Goal: Task Accomplishment & Management: Use online tool/utility

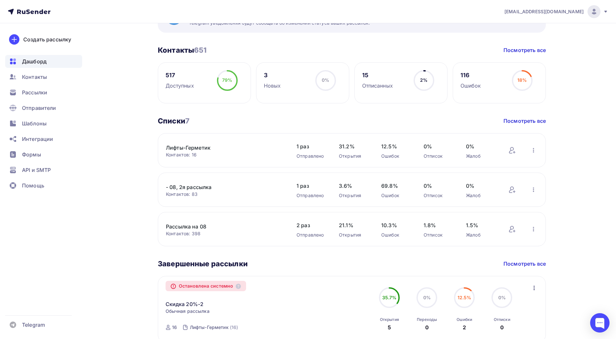
scroll to position [76, 0]
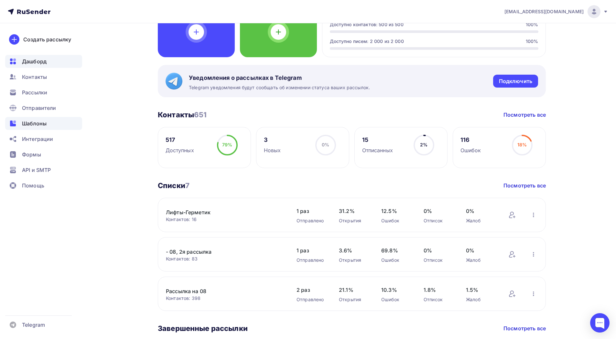
click at [31, 119] on div "Шаблоны" at bounding box center [43, 123] width 77 height 13
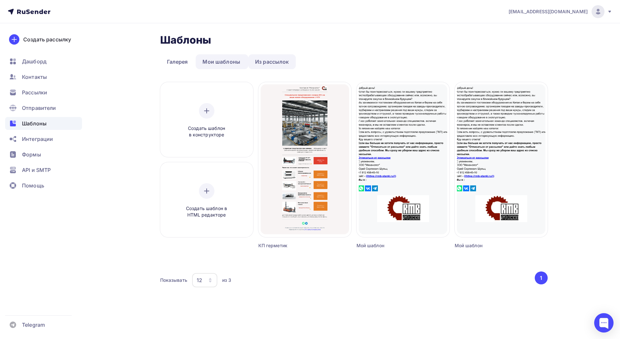
click at [274, 65] on link "Из рассылок" at bounding box center [272, 61] width 48 height 15
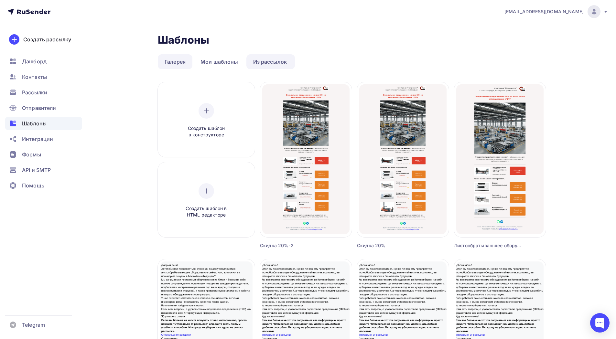
click at [179, 66] on link "Галерея" at bounding box center [175, 61] width 35 height 15
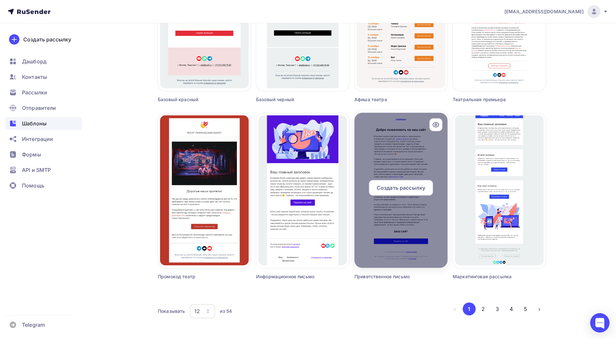
scroll to position [337, 0]
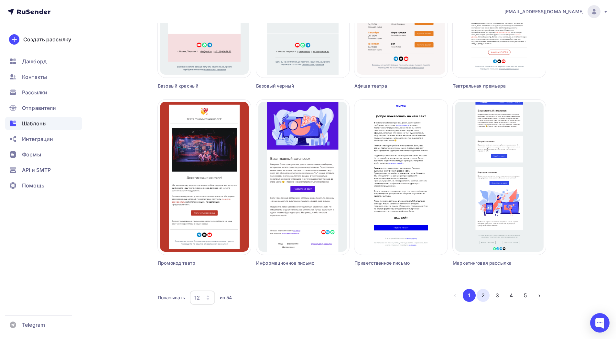
click at [482, 294] on button "2" at bounding box center [482, 295] width 13 height 13
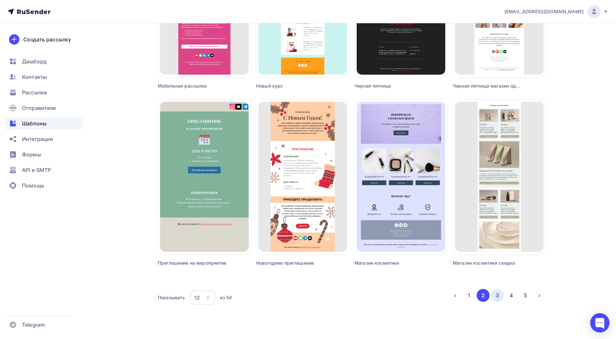
click at [498, 295] on button "3" at bounding box center [497, 295] width 13 height 13
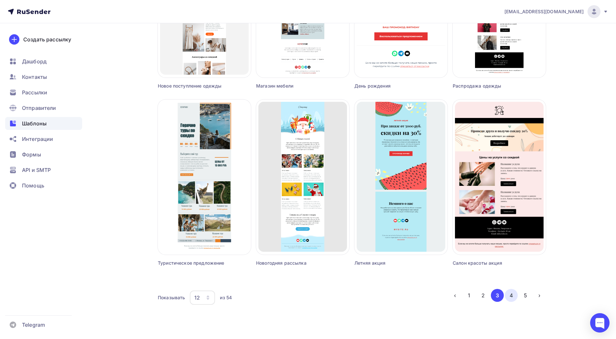
click at [513, 291] on button "4" at bounding box center [510, 295] width 13 height 13
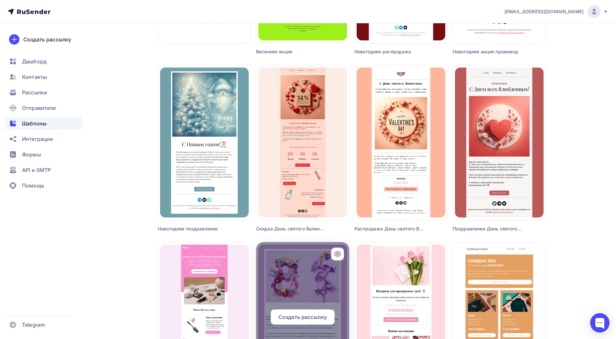
scroll to position [323, 0]
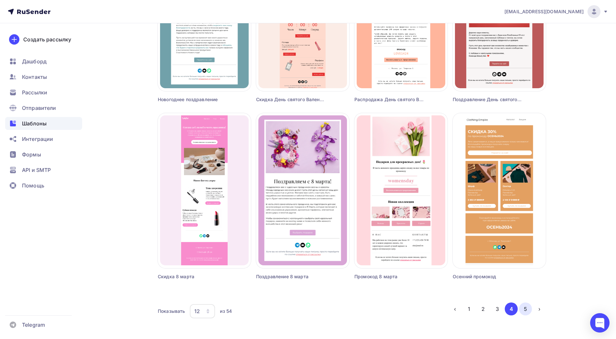
click at [525, 311] on button "5" at bounding box center [525, 308] width 13 height 13
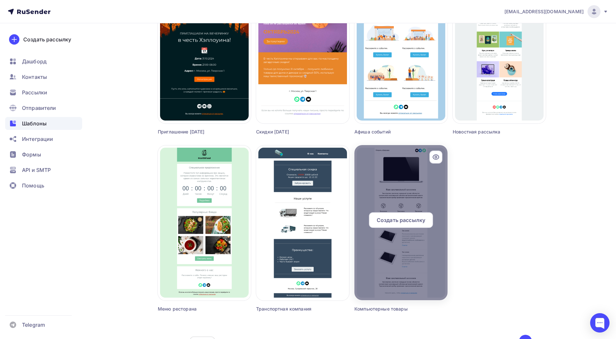
scroll to position [337, 0]
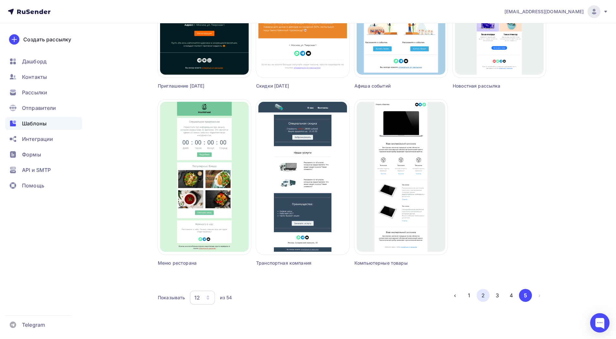
click at [485, 294] on button "2" at bounding box center [482, 295] width 13 height 13
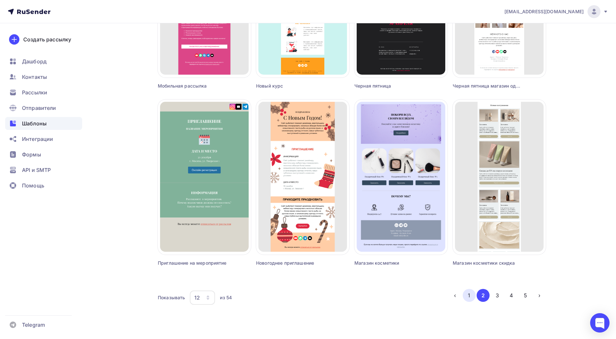
click at [469, 294] on button "1" at bounding box center [468, 295] width 13 height 13
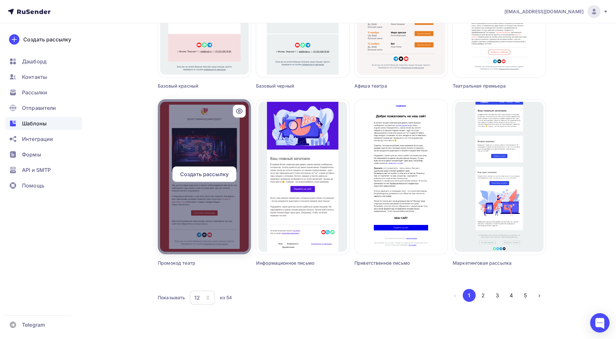
click at [212, 198] on div at bounding box center [204, 176] width 93 height 155
click at [223, 172] on span "Создать рассылку" at bounding box center [204, 174] width 48 height 8
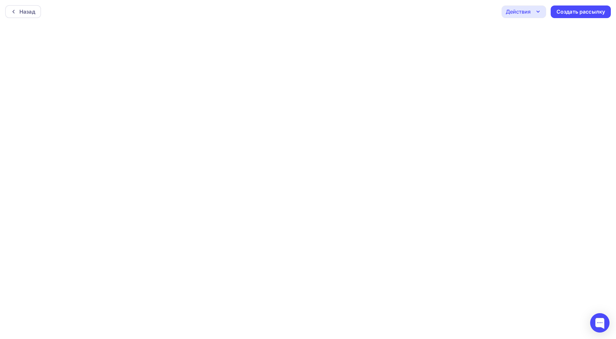
scroll to position [2, 0]
click at [527, 10] on div "Действия" at bounding box center [517, 10] width 25 height 8
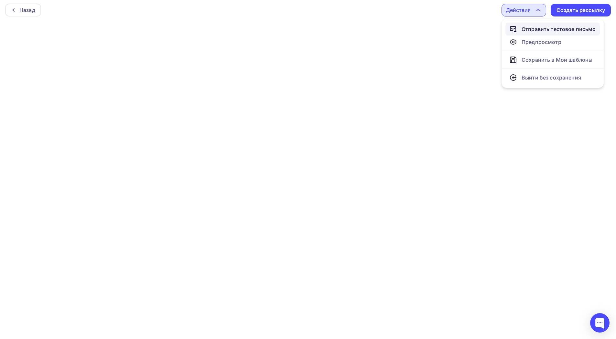
click at [539, 29] on div "Отправить тестовое письмо" at bounding box center [558, 29] width 74 height 8
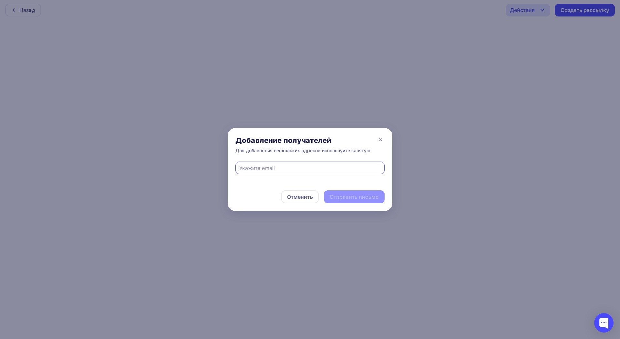
click at [275, 167] on input "text" at bounding box center [310, 168] width 142 height 8
type input "sales@mehanolog.ru"
click at [349, 198] on div "Отправить письмо" at bounding box center [354, 196] width 49 height 7
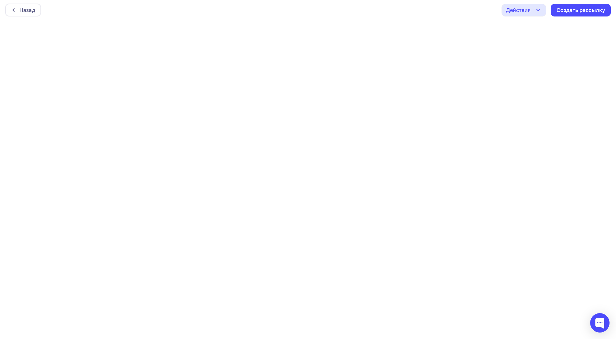
click at [529, 14] on div "Действия" at bounding box center [523, 10] width 45 height 13
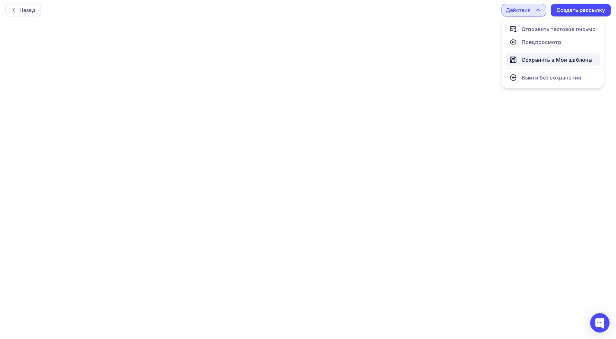
click at [519, 59] on div "Сохранить в Мои шаблоны" at bounding box center [550, 60] width 83 height 8
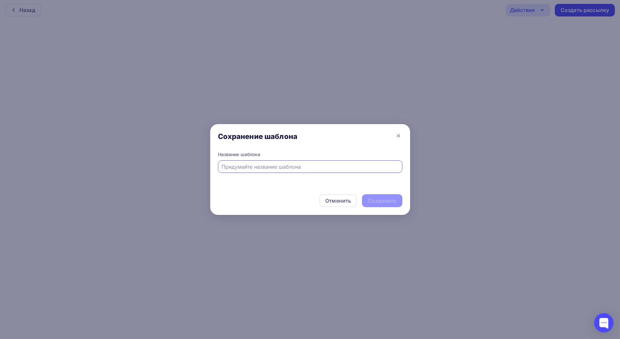
click at [301, 169] on input "text" at bounding box center [310, 167] width 177 height 8
type input "Напоминание"
click at [389, 201] on div "Сохранить" at bounding box center [382, 200] width 28 height 7
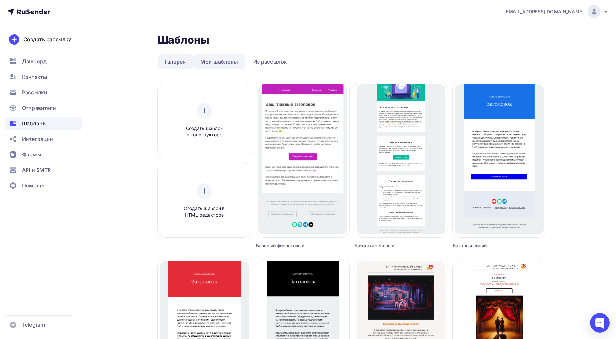
click at [215, 59] on link "Мои шаблоны" at bounding box center [219, 61] width 51 height 15
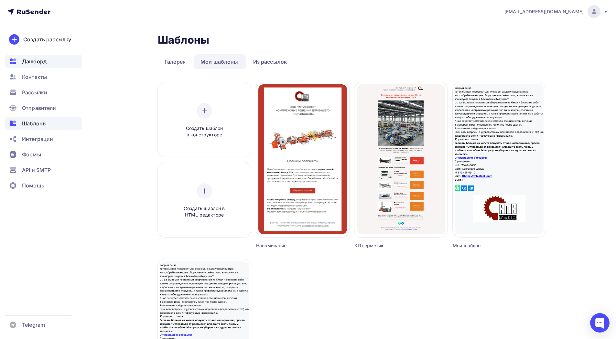
click at [44, 64] on span "Дашборд" at bounding box center [34, 62] width 25 height 8
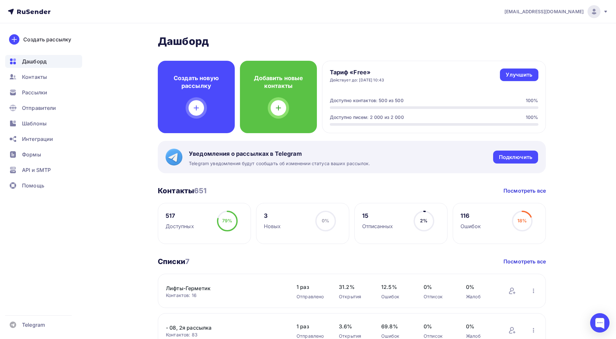
scroll to position [32, 0]
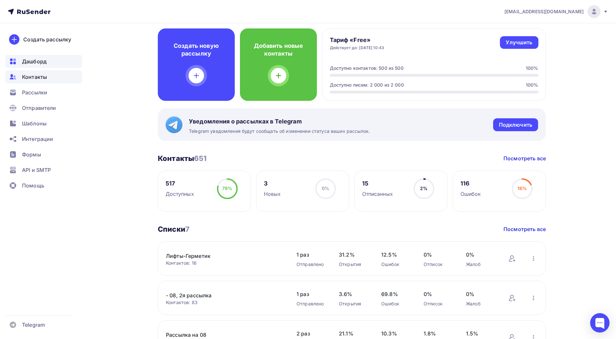
click at [61, 76] on div "Контакты" at bounding box center [43, 76] width 77 height 13
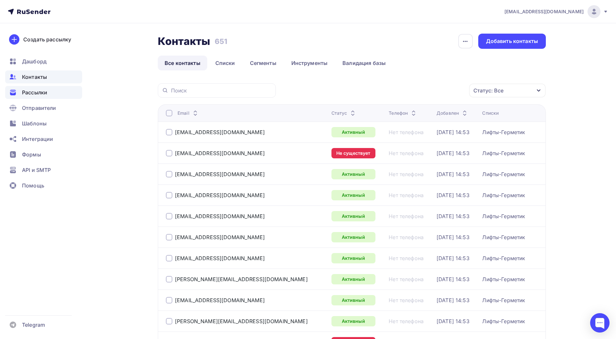
click at [59, 95] on div "Рассылки" at bounding box center [43, 92] width 77 height 13
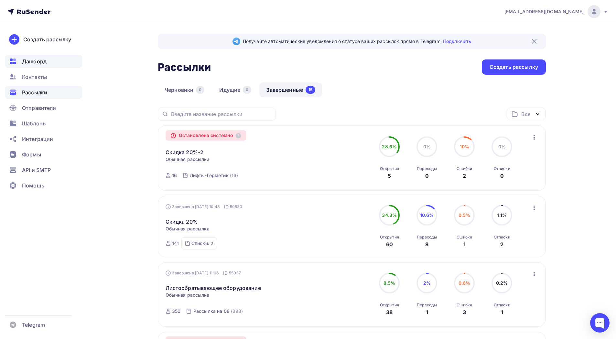
click at [52, 61] on div "Дашборд" at bounding box center [43, 61] width 77 height 13
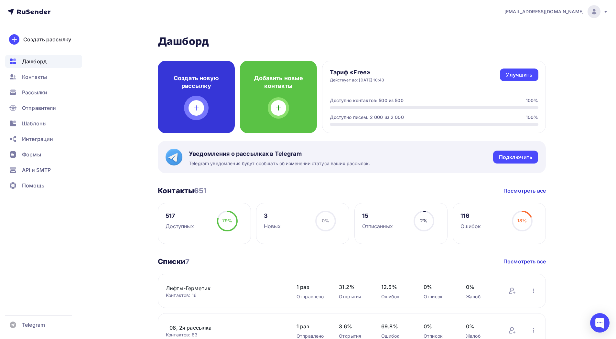
click at [201, 114] on div at bounding box center [196, 108] width 16 height 16
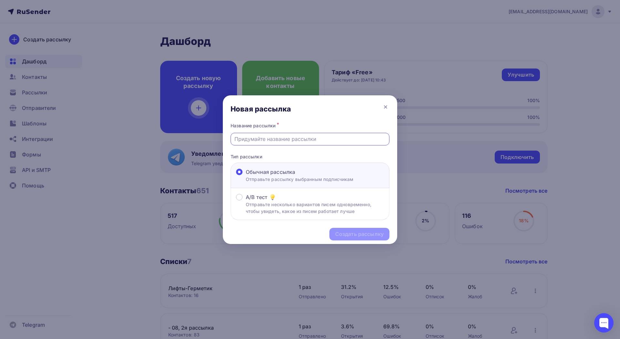
click at [281, 141] on input "text" at bounding box center [311, 139] width 152 height 8
type input "металлообрабатывающие станки - МЕХАНОЛОГ"
click at [350, 236] on div "Создать рассылку" at bounding box center [359, 233] width 48 height 7
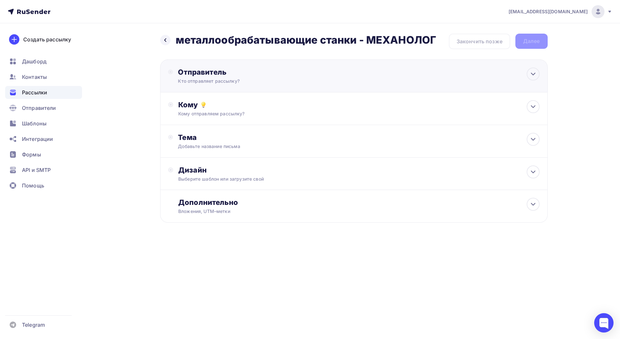
click at [309, 82] on div "Отправитель Кто отправляет рассылку? Email * stegantsov@mehanolog.ru info@rmb-s…" at bounding box center [248, 76] width 140 height 17
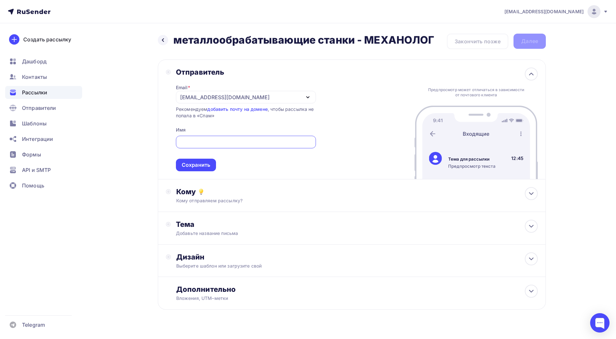
click at [298, 96] on div "[EMAIL_ADDRESS][DOMAIN_NAME]" at bounding box center [246, 97] width 140 height 13
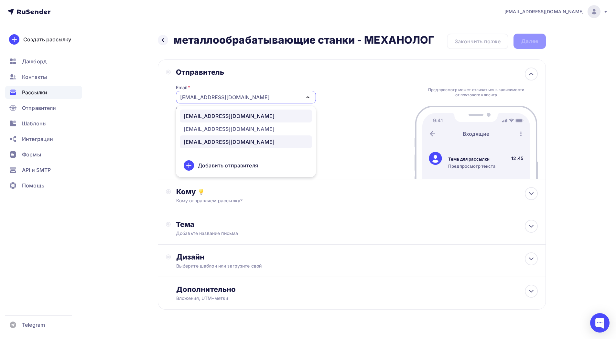
click at [252, 120] on link "info@rmb-stanki.ru" at bounding box center [246, 116] width 132 height 13
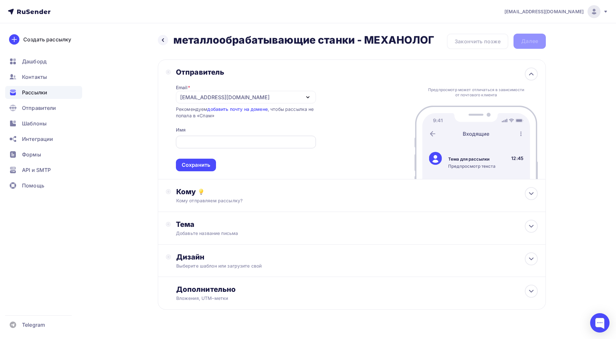
click at [225, 141] on input "text" at bounding box center [245, 142] width 132 height 8
type input "Шульц Юрий"
click at [206, 163] on div "Сохранить" at bounding box center [196, 164] width 28 height 7
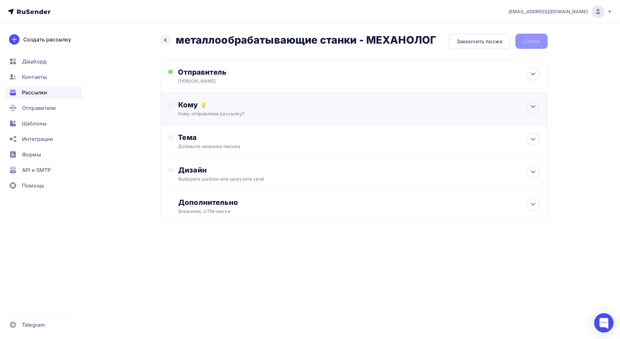
click at [279, 119] on div "Кому Кому отправляем рассылку? Списки получателей Выберите список Все списки id…" at bounding box center [354, 108] width 388 height 33
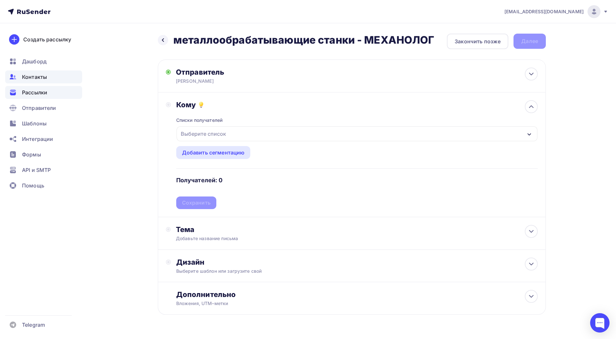
click at [61, 79] on div "Контакты" at bounding box center [43, 76] width 77 height 13
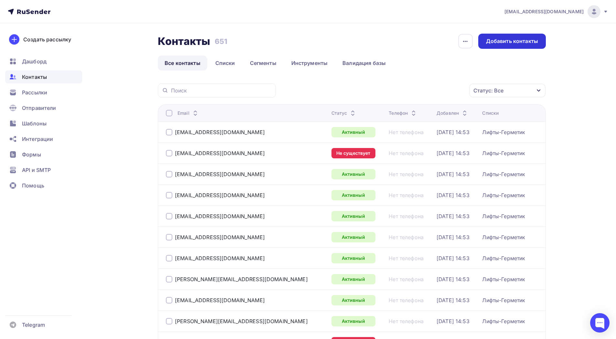
click at [500, 47] on div "Добавить контакты" at bounding box center [512, 41] width 68 height 15
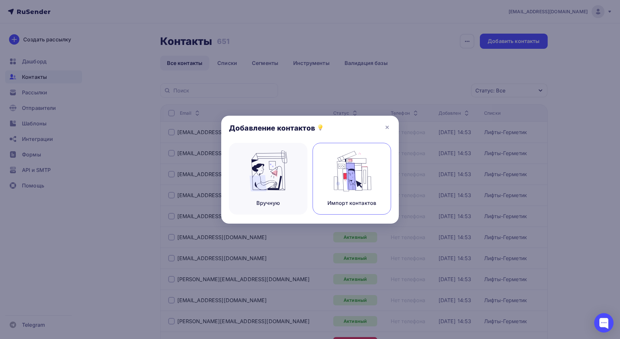
click at [337, 175] on img at bounding box center [352, 171] width 43 height 41
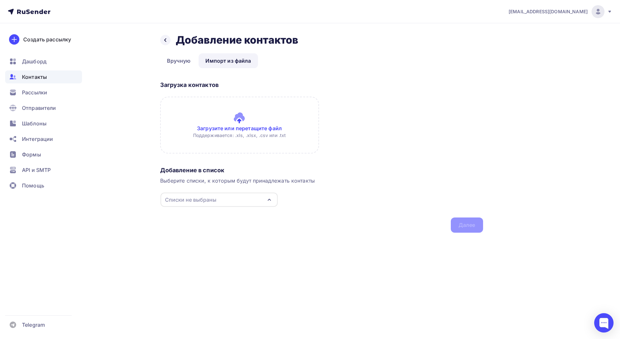
click at [258, 131] on input "file" at bounding box center [239, 125] width 159 height 57
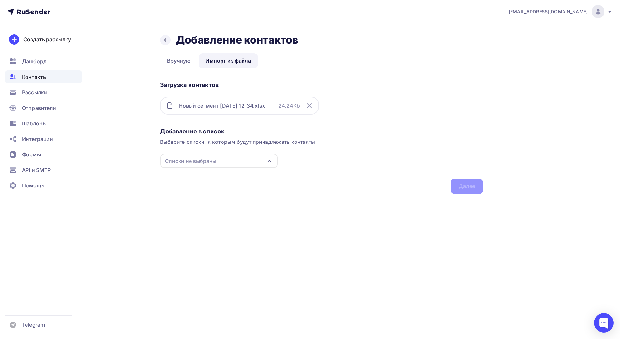
click at [260, 158] on div "Списки не выбраны" at bounding box center [219, 161] width 117 height 14
click at [175, 255] on icon at bounding box center [172, 252] width 8 height 8
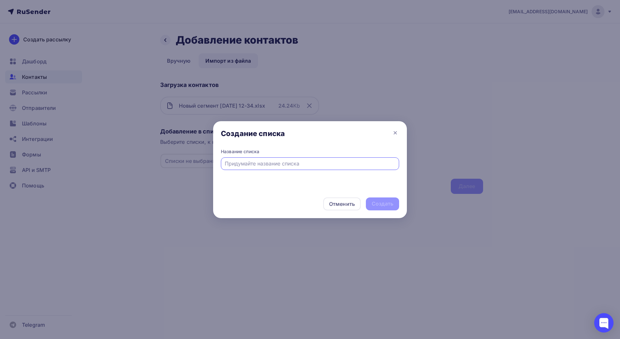
click at [279, 166] on input "text" at bounding box center [310, 164] width 171 height 8
type input "Н"
type input "Лифты - список 2"
click at [384, 203] on div "Создать" at bounding box center [383, 203] width 22 height 7
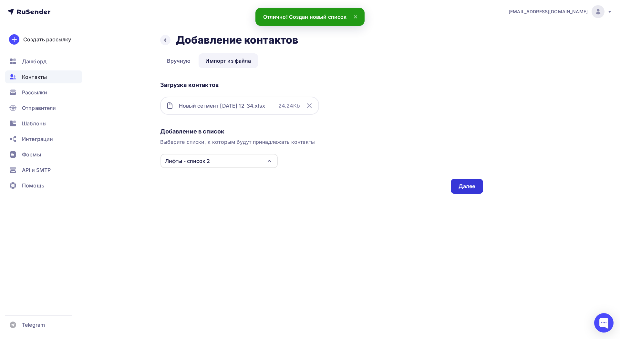
click at [462, 185] on div "Далее" at bounding box center [467, 186] width 17 height 7
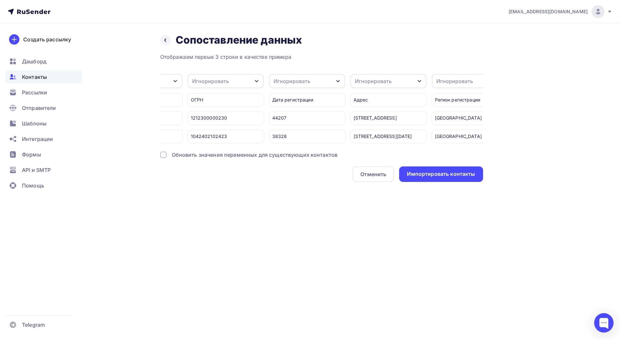
scroll to position [0, 0]
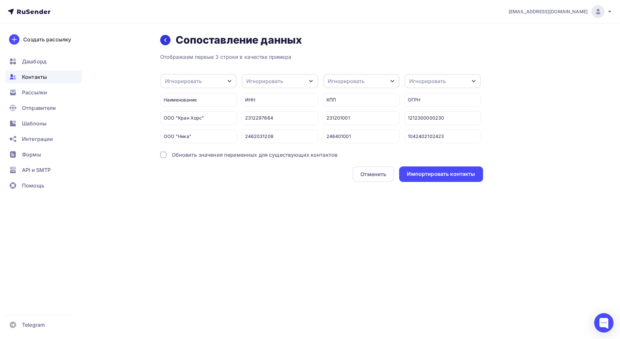
click at [167, 41] on icon at bounding box center [165, 39] width 5 height 5
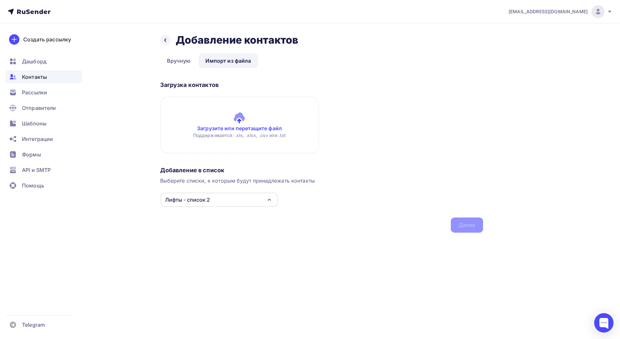
click at [245, 130] on input "file" at bounding box center [239, 125] width 159 height 57
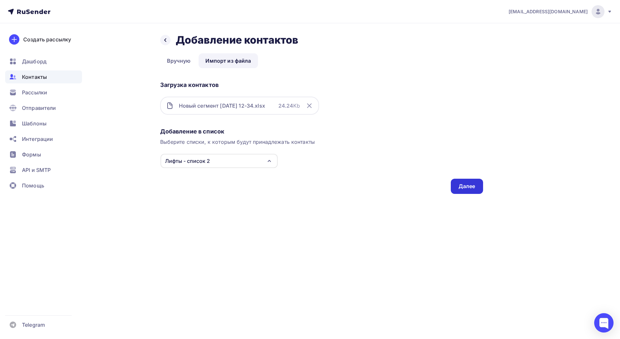
click at [459, 185] on div "Далее" at bounding box center [467, 186] width 17 height 7
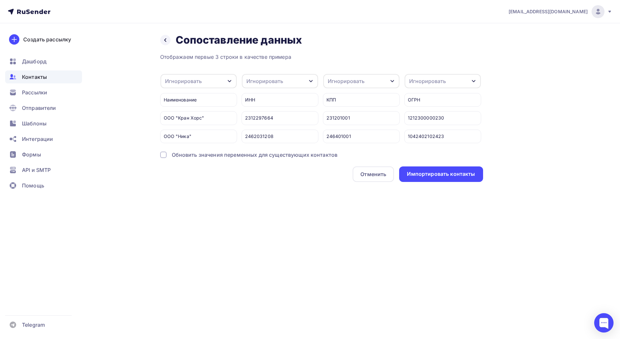
click at [226, 79] on div "Игнорировать" at bounding box center [199, 81] width 76 height 14
click at [190, 117] on div "Имя" at bounding box center [188, 115] width 37 height 8
click at [313, 77] on div "Игнорировать" at bounding box center [280, 81] width 76 height 14
click at [331, 180] on div "Отменить Импортировать контакты" at bounding box center [321, 174] width 323 height 16
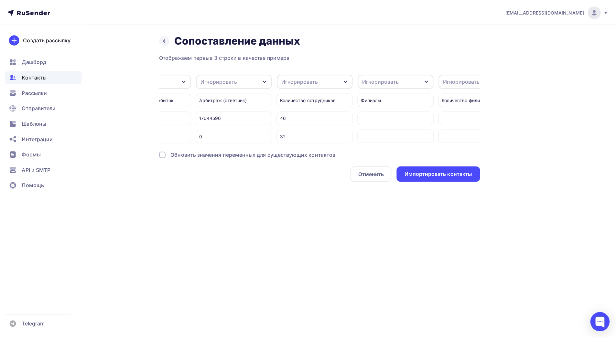
scroll to position [0, 3403]
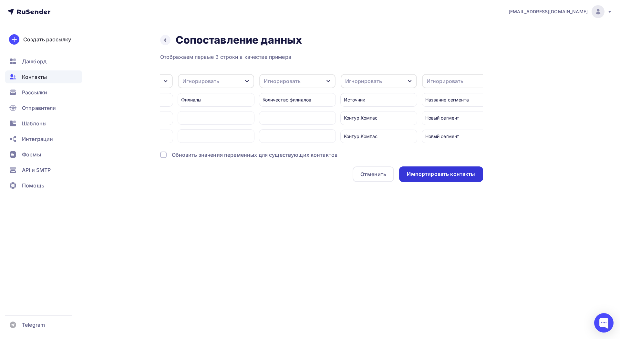
click at [449, 177] on div "Импортировать контакты" at bounding box center [441, 173] width 68 height 7
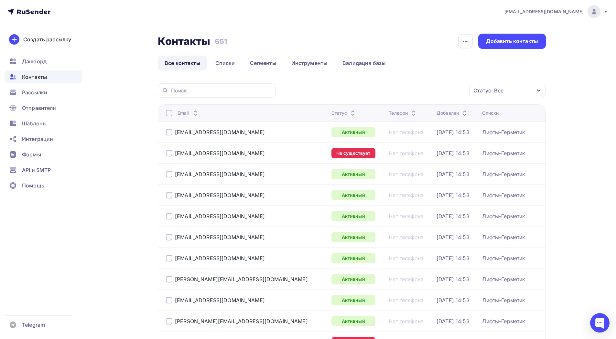
click at [37, 75] on span "Контакты" at bounding box center [34, 77] width 25 height 8
click at [220, 65] on link "Списки" at bounding box center [224, 63] width 33 height 15
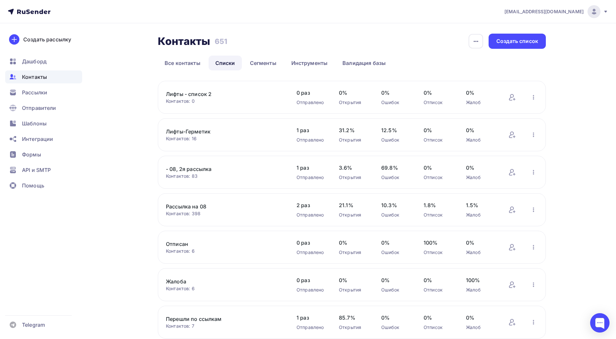
click at [196, 95] on link "Лифты - список 2" at bounding box center [221, 94] width 110 height 8
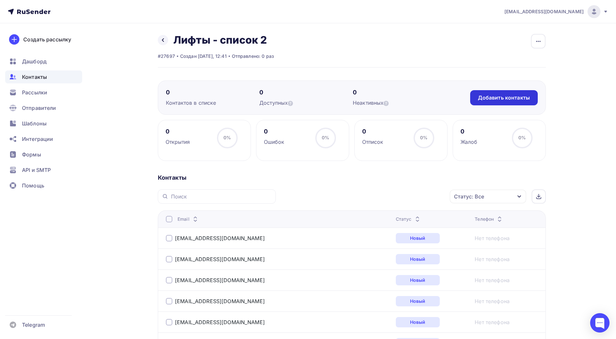
click at [495, 103] on div "Добавить контакты" at bounding box center [504, 97] width 68 height 15
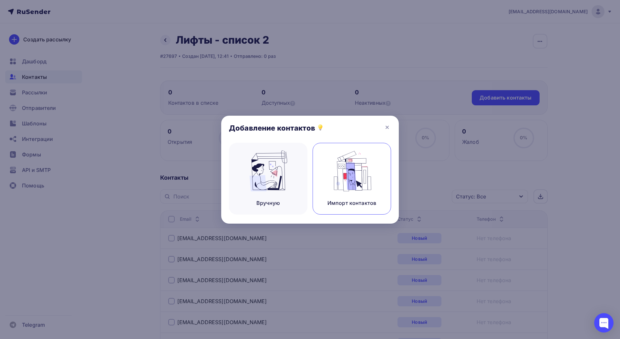
click at [364, 183] on img at bounding box center [352, 171] width 43 height 41
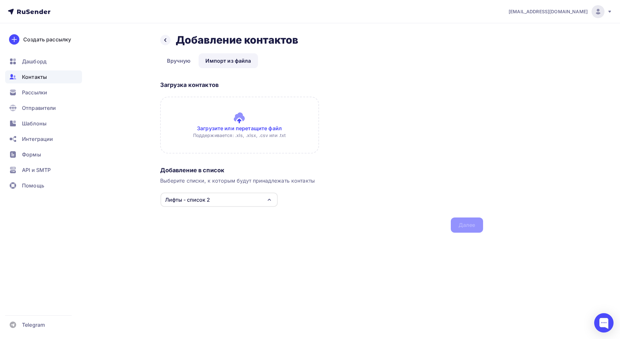
click at [251, 133] on input "file" at bounding box center [239, 125] width 159 height 57
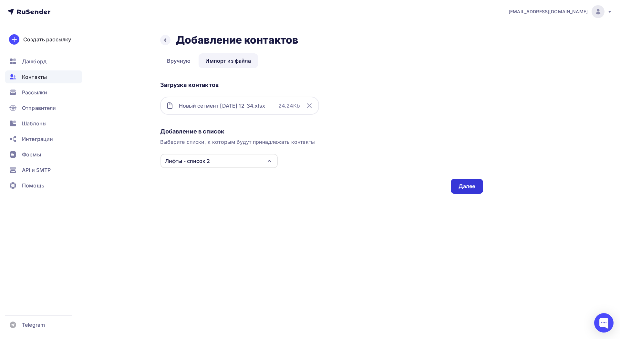
click at [465, 190] on div "Далее" at bounding box center [467, 186] width 17 height 7
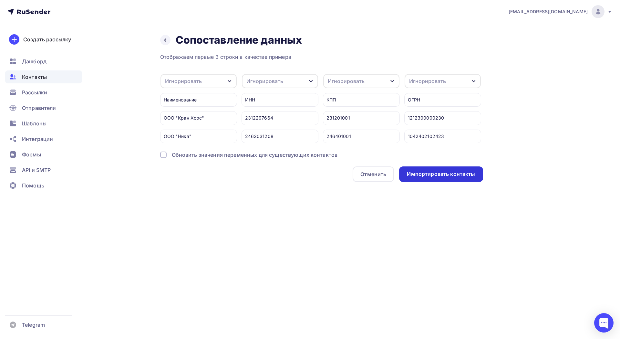
click at [429, 178] on div "Импортировать контакты" at bounding box center [441, 173] width 68 height 7
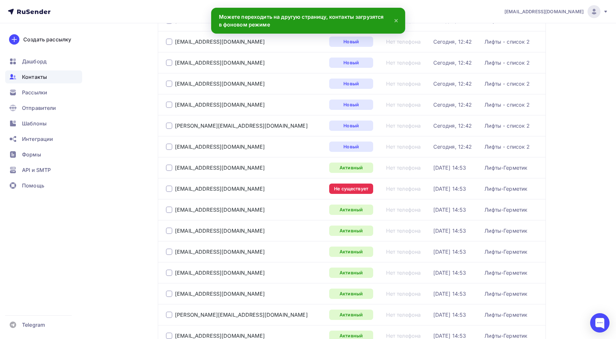
scroll to position [899, 0]
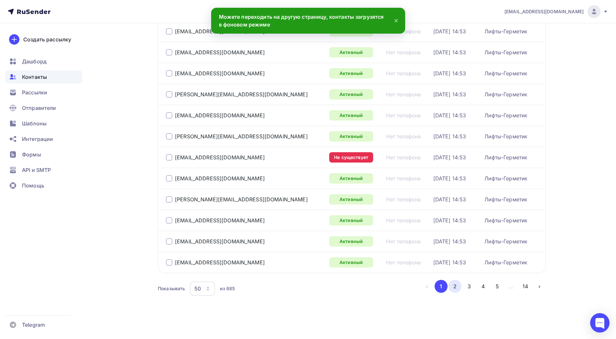
click at [453, 288] on button "2" at bounding box center [454, 286] width 13 height 13
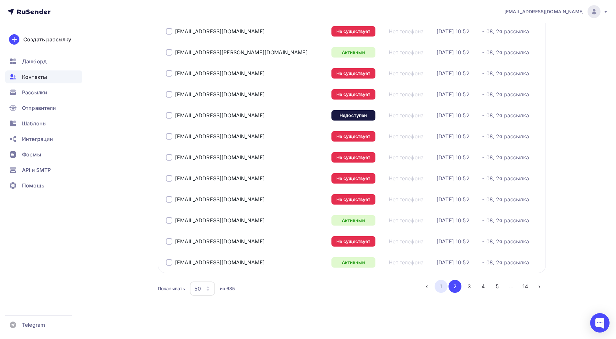
click at [445, 285] on button "1" at bounding box center [440, 286] width 13 height 13
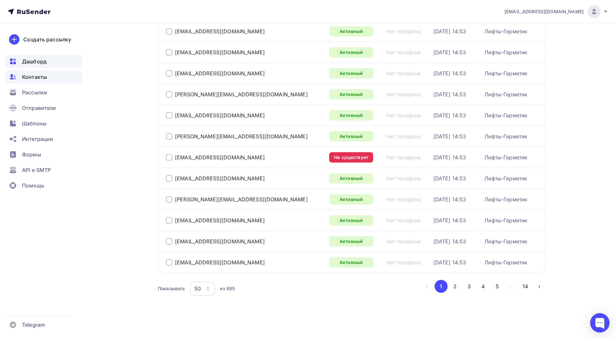
click at [43, 60] on span "Дашборд" at bounding box center [34, 62] width 25 height 8
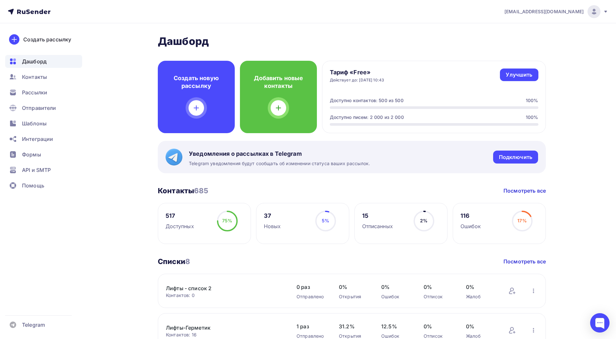
scroll to position [162, 0]
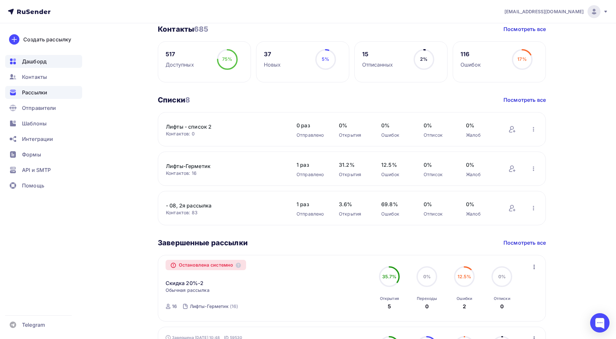
click at [50, 93] on div "Рассылки" at bounding box center [43, 92] width 77 height 13
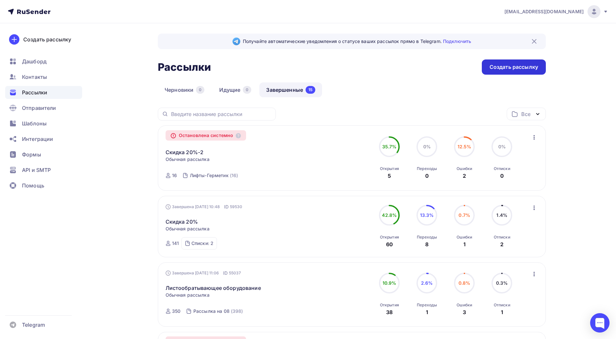
click at [498, 71] on div "Создать рассылку" at bounding box center [513, 66] width 64 height 15
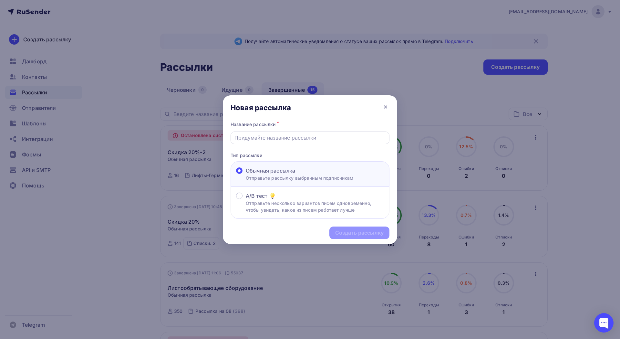
click at [322, 132] on div at bounding box center [310, 138] width 159 height 13
click at [315, 138] on input "text" at bounding box center [311, 138] width 152 height 8
type input "Л"
click at [263, 139] on input "Нанесения герметика" at bounding box center [311, 138] width 152 height 8
type input "Нанесение герметика"
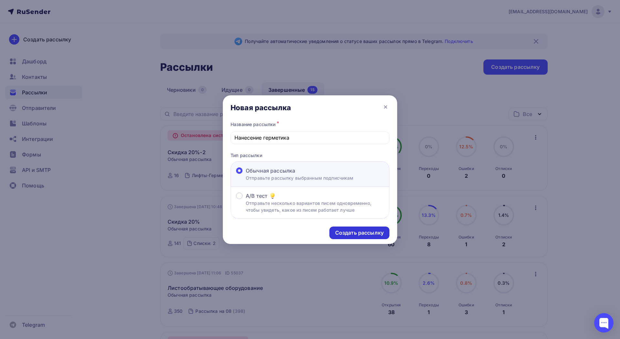
click at [369, 236] on div "Создать рассылку" at bounding box center [359, 232] width 48 height 7
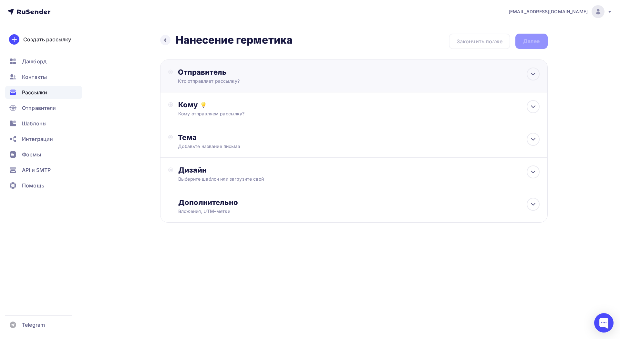
click at [310, 71] on div "Отправитель" at bounding box center [248, 72] width 140 height 9
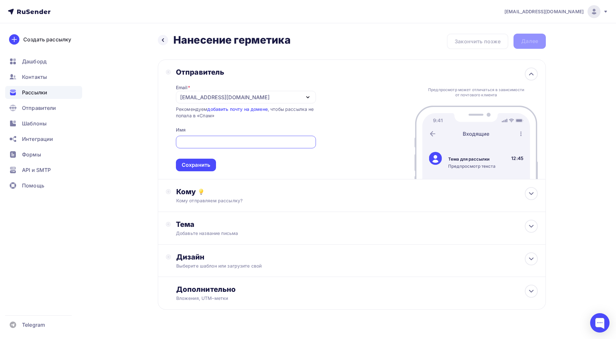
click at [304, 94] on icon "button" at bounding box center [308, 97] width 8 height 8
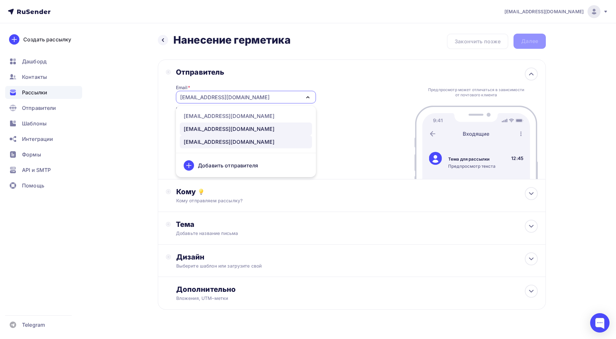
click at [271, 127] on div "sales@mehanolog.ru" at bounding box center [246, 129] width 124 height 8
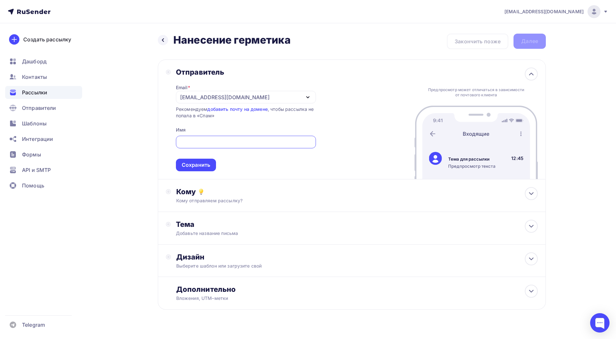
click at [253, 141] on input "text" at bounding box center [245, 142] width 132 height 8
click at [289, 102] on div "sales@mehanolog.ru" at bounding box center [246, 97] width 140 height 13
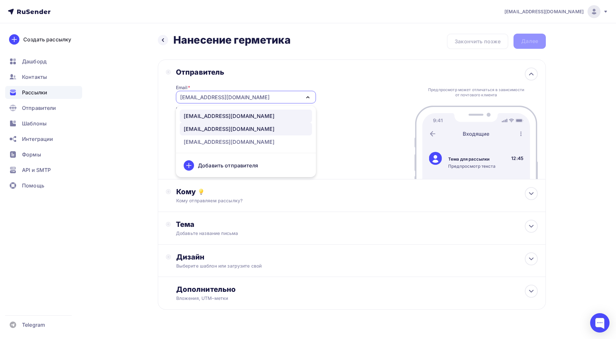
click at [268, 115] on div "info@rmb-stanki.ru" at bounding box center [246, 116] width 124 height 8
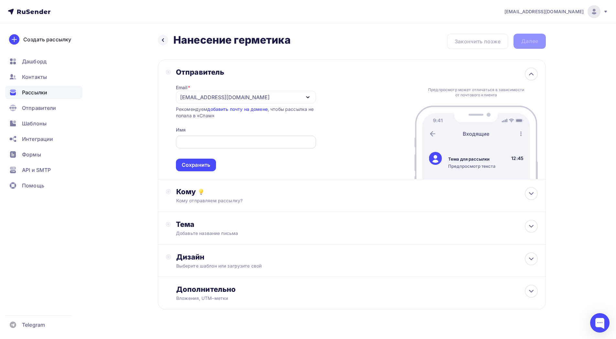
click at [253, 143] on input "text" at bounding box center [245, 142] width 132 height 8
type input "Шульц Юрий"
click at [270, 189] on div "Кому" at bounding box center [356, 191] width 361 height 9
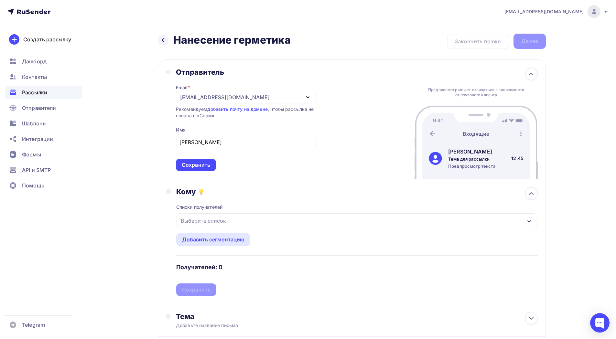
click at [280, 221] on div "Выберите список" at bounding box center [356, 220] width 361 height 15
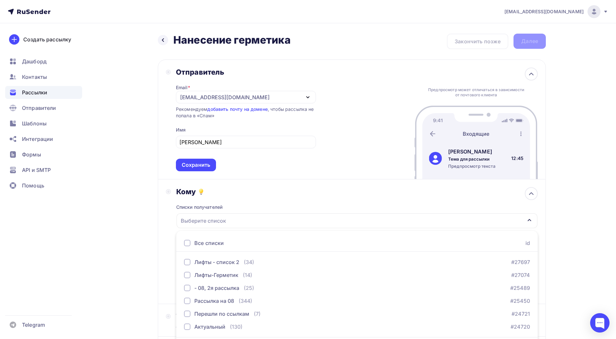
scroll to position [22, 0]
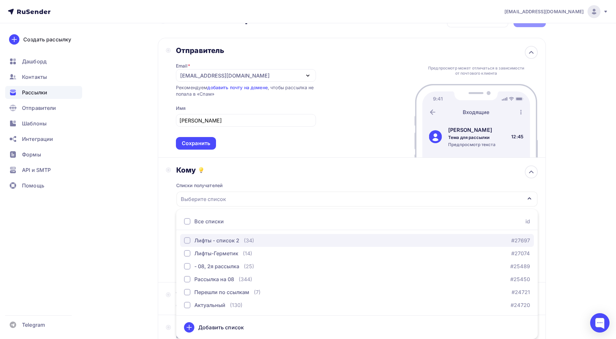
click at [253, 243] on div "(34)" at bounding box center [249, 241] width 10 height 8
click at [145, 249] on div "Назад Нанесение герметика Нанесение герметика Закончить позже Далее Отправитель…" at bounding box center [308, 212] width 530 height 420
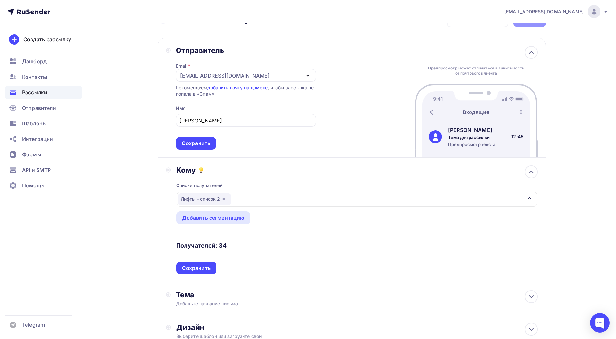
scroll to position [86, 0]
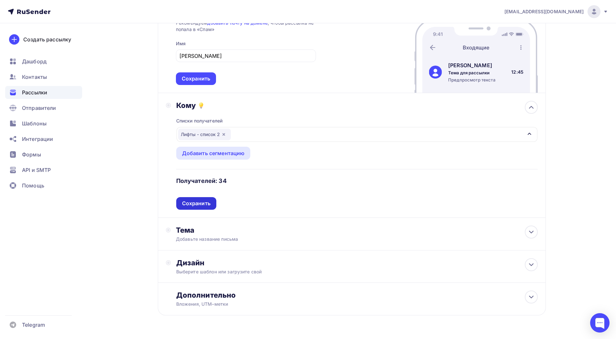
click at [196, 202] on div "Сохранить" at bounding box center [196, 203] width 28 height 7
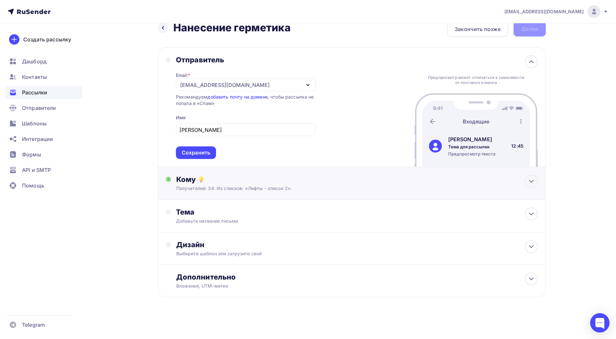
scroll to position [12, 0]
click at [238, 219] on div "Добавьте название письма" at bounding box center [233, 221] width 115 height 6
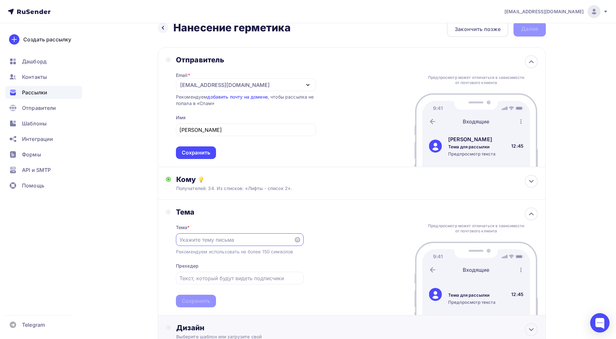
scroll to position [86, 0]
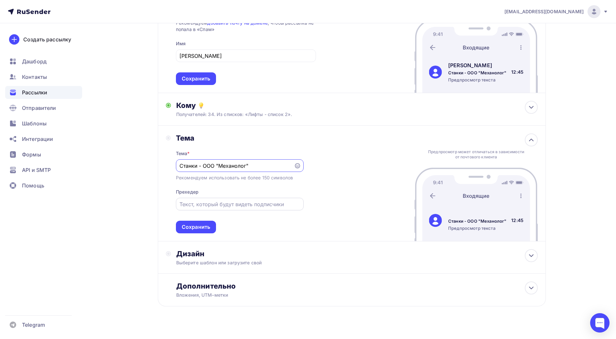
type input "Станки - ООО "Механолог""
click at [239, 205] on input "text" at bounding box center [239, 204] width 120 height 8
click at [209, 224] on div "Сохранить" at bounding box center [196, 226] width 28 height 7
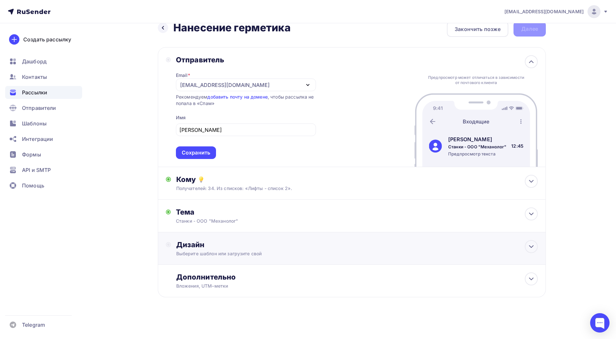
click at [247, 251] on div "Выберите шаблон или загрузите свой" at bounding box center [338, 253] width 325 height 6
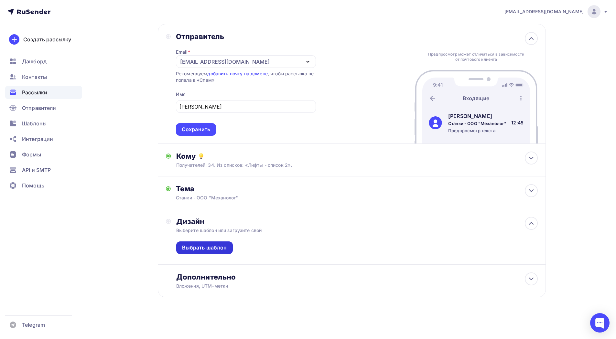
click at [217, 246] on div "Выбрать шаблон" at bounding box center [204, 247] width 45 height 7
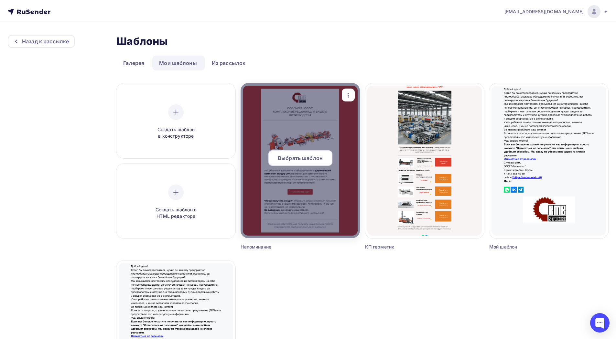
click at [292, 159] on span "Выбрать шаблон" at bounding box center [300, 158] width 45 height 8
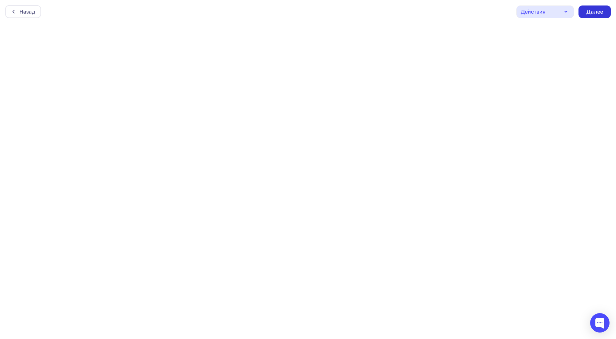
click at [591, 13] on div "Далее" at bounding box center [594, 11] width 17 height 7
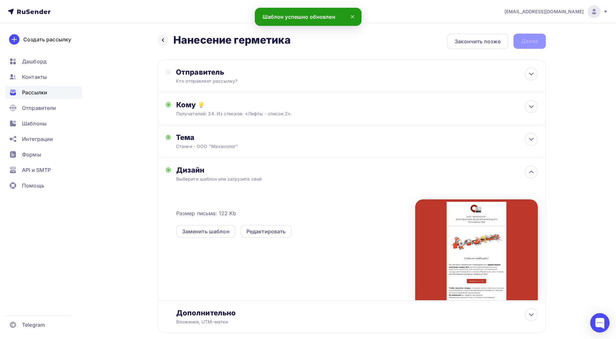
scroll to position [36, 0]
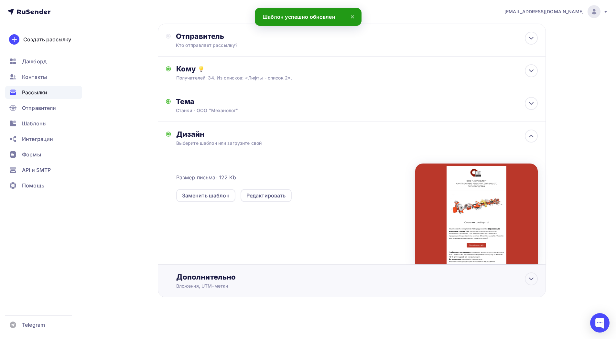
click at [251, 278] on div "Дополнительно" at bounding box center [356, 276] width 361 height 9
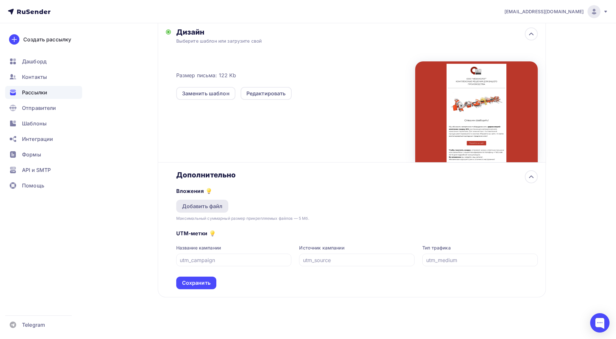
click at [218, 206] on div "Добавить файл" at bounding box center [202, 206] width 41 height 8
click at [206, 205] on div "Добавить файл" at bounding box center [202, 206] width 41 height 8
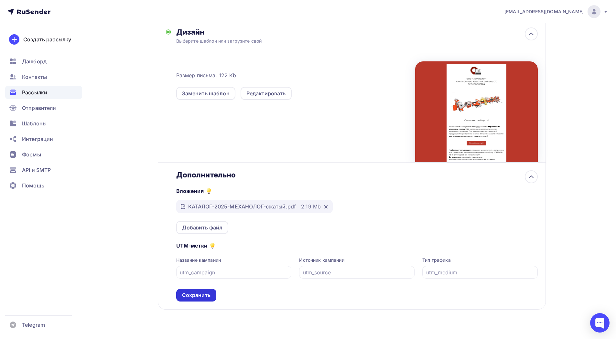
click at [202, 294] on div "Сохранить" at bounding box center [196, 294] width 28 height 7
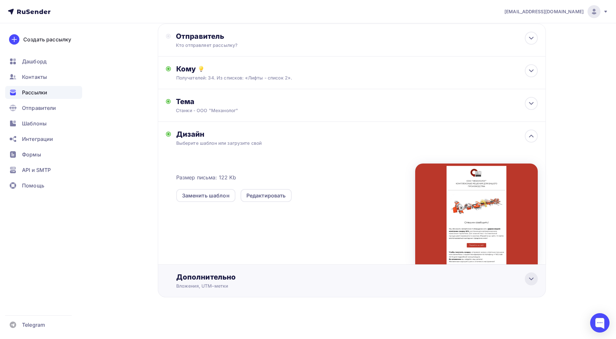
click at [531, 278] on icon at bounding box center [531, 279] width 8 height 8
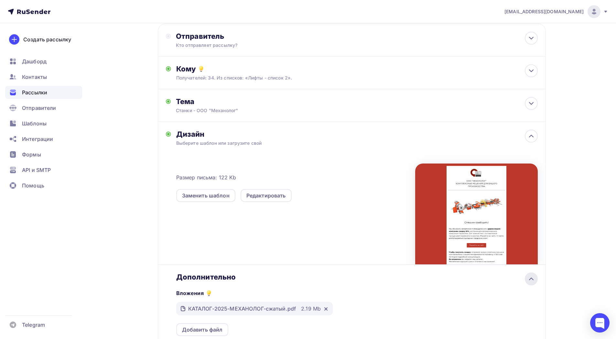
scroll to position [138, 0]
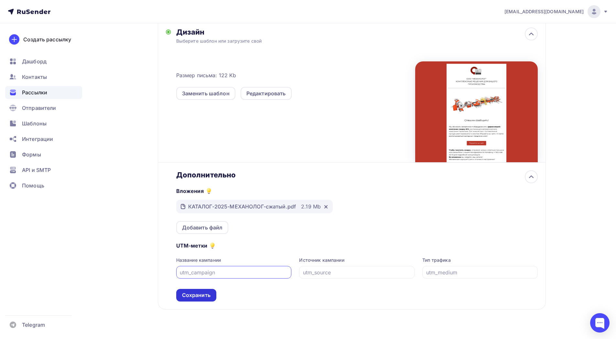
click at [198, 299] on div "Сохранить" at bounding box center [196, 295] width 40 height 13
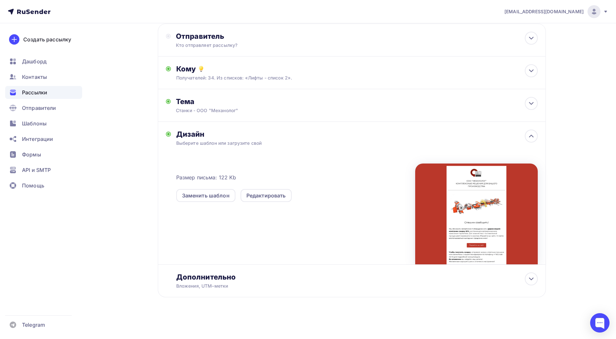
scroll to position [0, 0]
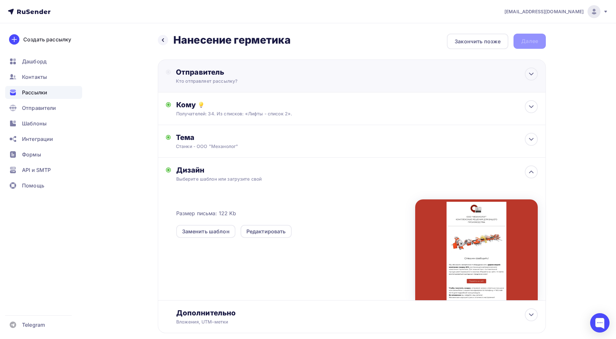
click at [323, 78] on div "Отправитель Кто отправляет рассылку? Email * stegantsov@mehanolog.ru info@rmb-s…" at bounding box center [352, 75] width 388 height 33
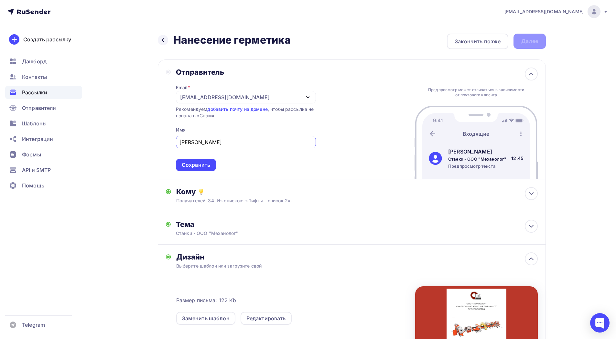
click at [275, 97] on div "[EMAIL_ADDRESS][DOMAIN_NAME]" at bounding box center [246, 97] width 140 height 13
type input "Шульц Юрий"
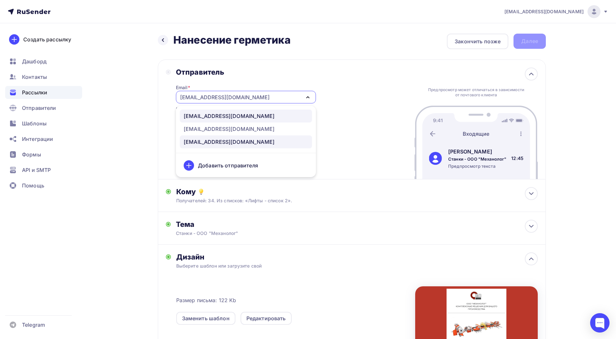
click at [236, 119] on div "info@rmb-stanki.ru" at bounding box center [246, 116] width 124 height 8
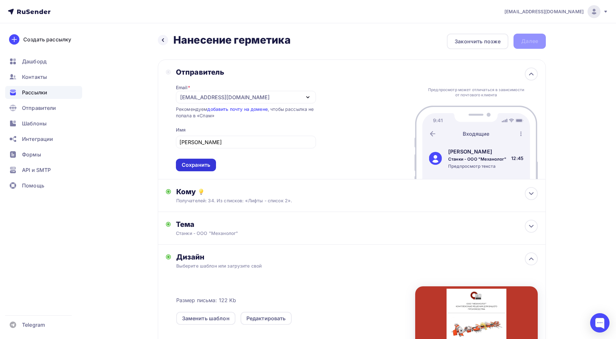
click at [195, 165] on div "Сохранить" at bounding box center [196, 164] width 28 height 7
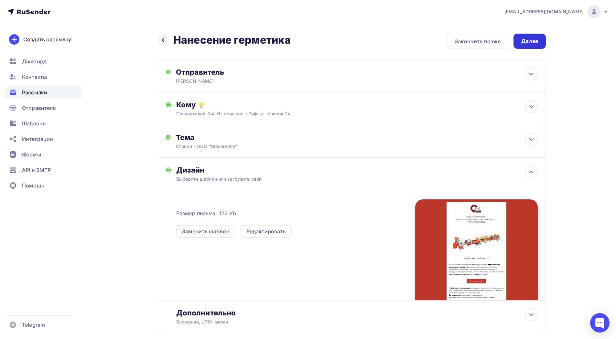
click at [534, 47] on div "Далее" at bounding box center [529, 41] width 32 height 15
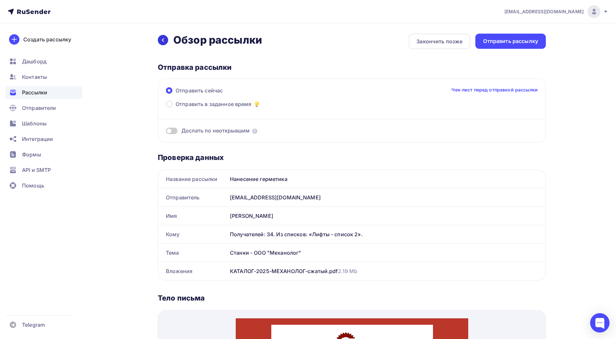
click at [165, 39] on icon at bounding box center [162, 39] width 5 height 5
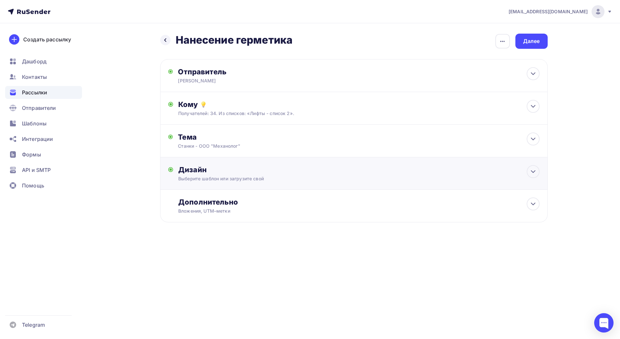
click at [297, 164] on div "Дизайн Выберите шаблон или загрузите свой Размер письма: 122 Kb Заменить шаблон…" at bounding box center [354, 173] width 388 height 32
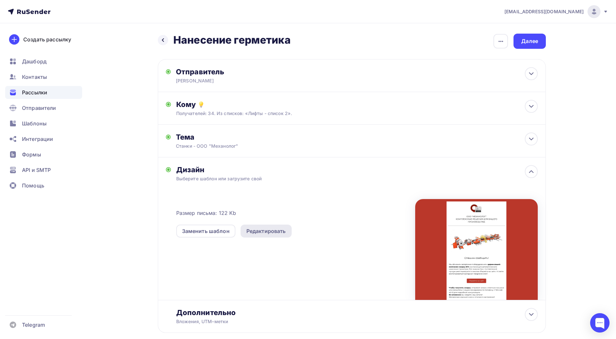
click at [269, 233] on div "Редактировать" at bounding box center [265, 231] width 39 height 8
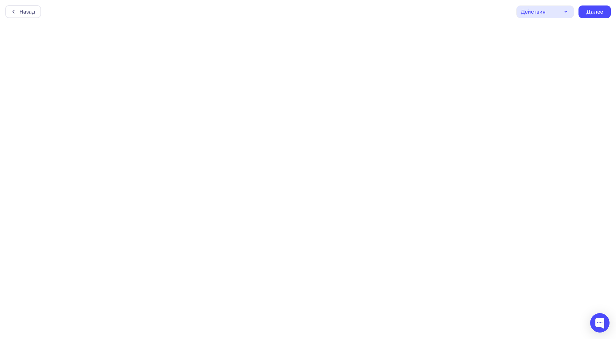
scroll to position [2, 0]
click at [586, 13] on div "Далее" at bounding box center [594, 9] width 17 height 7
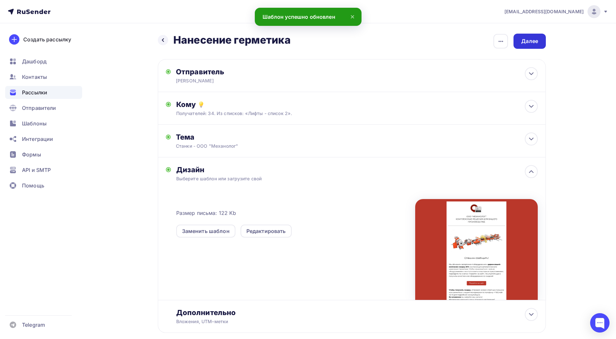
click at [533, 46] on div "Далее" at bounding box center [529, 41] width 32 height 15
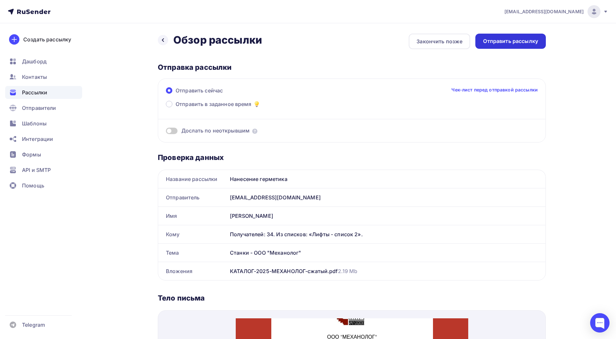
click at [525, 45] on div "Отправить рассылку" at bounding box center [510, 40] width 55 height 7
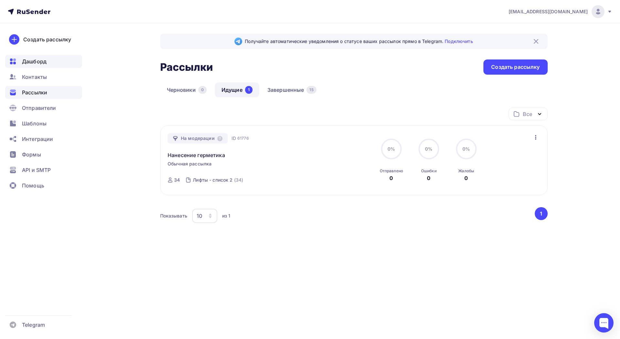
click at [52, 60] on div "Дашборд" at bounding box center [43, 61] width 77 height 13
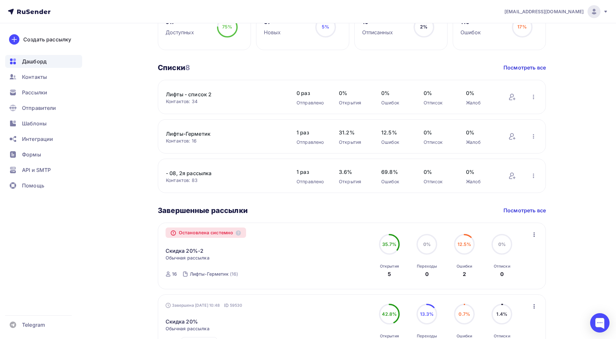
scroll to position [259, 0]
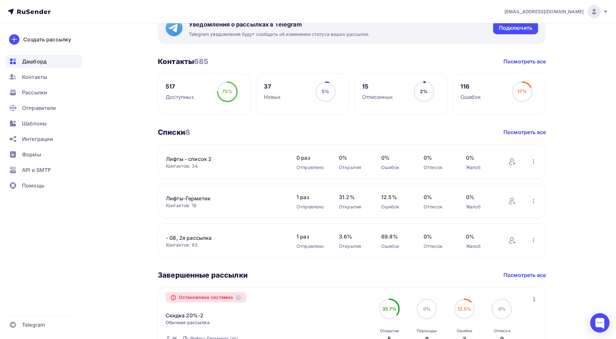
scroll to position [194, 0]
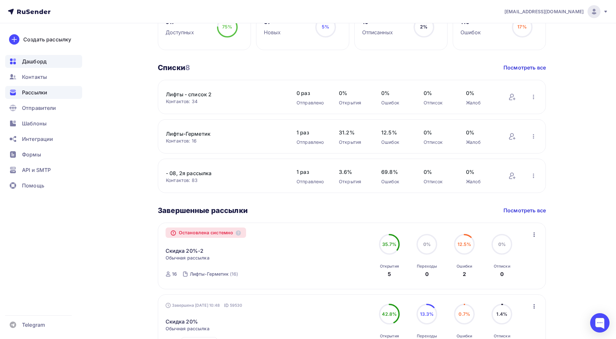
click at [53, 89] on div "Рассылки" at bounding box center [43, 92] width 77 height 13
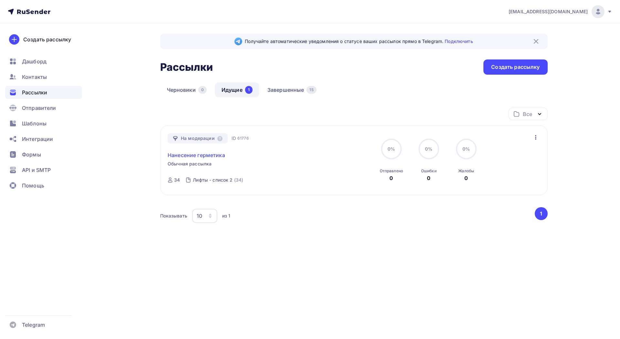
click at [216, 154] on link "Нанесение герметика" at bounding box center [197, 155] width 58 height 8
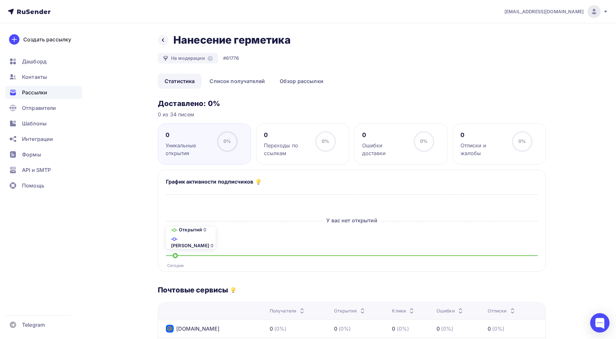
scroll to position [97, 0]
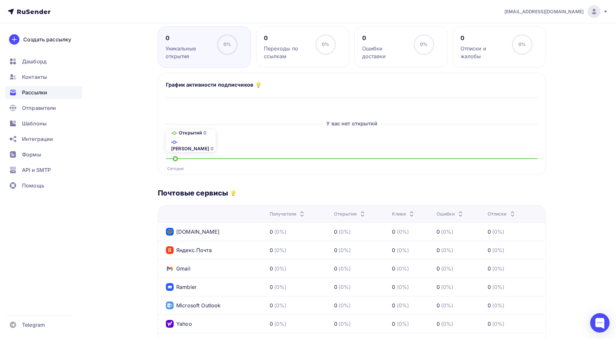
click at [276, 50] on div "Переходы по ссылкам" at bounding box center [287, 53] width 46 height 16
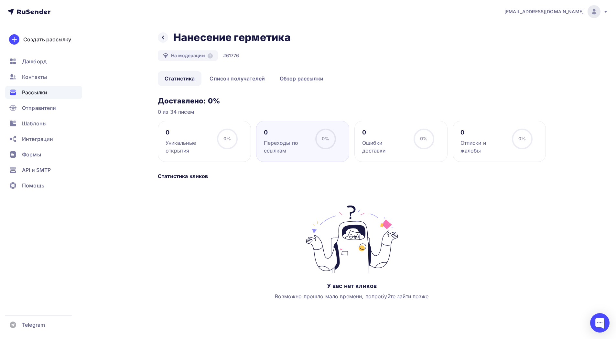
scroll to position [0, 0]
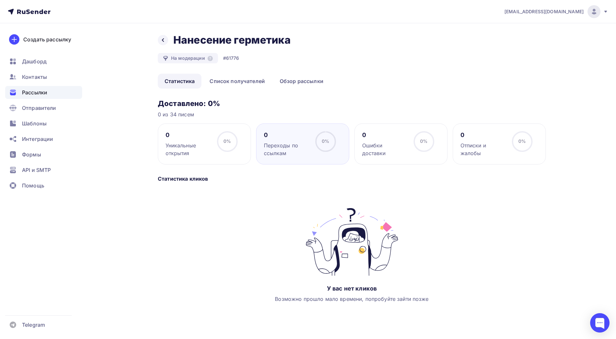
click at [377, 153] on div "0 Ошибки доставки 0% 0%" at bounding box center [400, 143] width 93 height 41
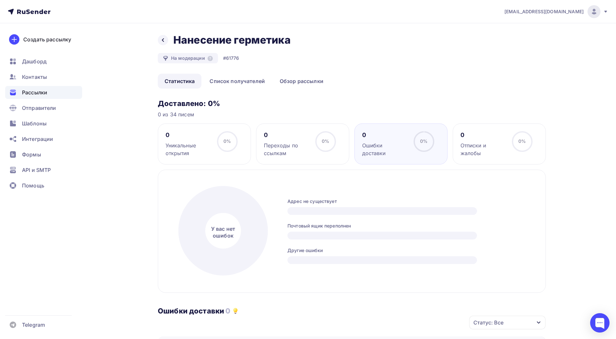
click at [461, 150] on div "Отписки и жалобы" at bounding box center [483, 150] width 46 height 16
click at [188, 143] on div "Уникальные открытия" at bounding box center [188, 150] width 46 height 16
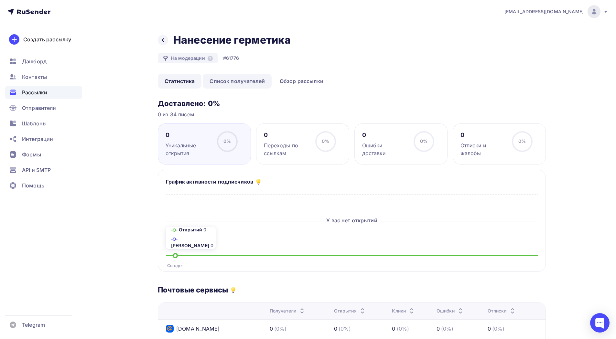
click at [253, 81] on link "Список получателей" at bounding box center [237, 81] width 69 height 15
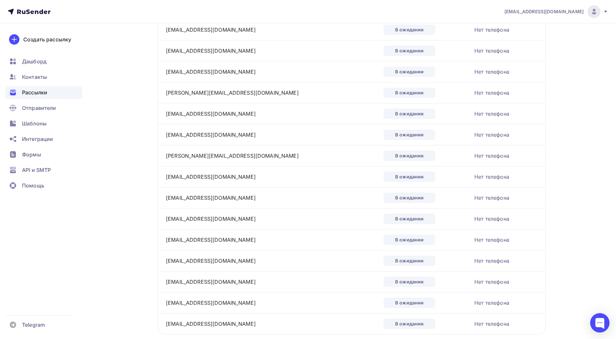
scroll to position [549, 0]
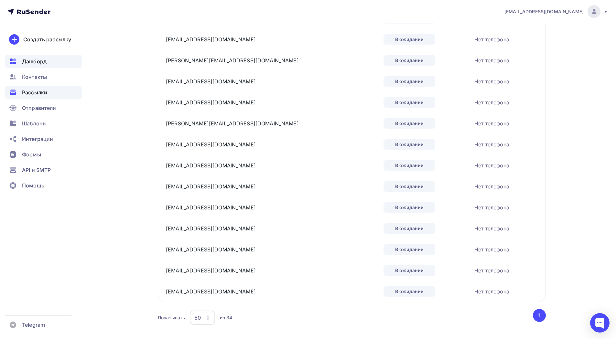
click at [47, 63] on div "Дашборд" at bounding box center [43, 61] width 77 height 13
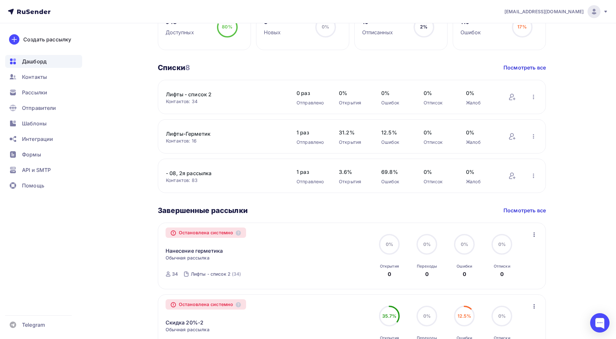
scroll to position [226, 0]
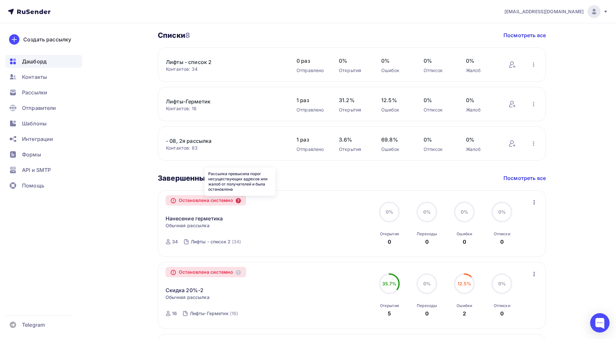
click at [239, 202] on icon at bounding box center [238, 200] width 5 height 5
click at [220, 201] on div "Остановлена системно" at bounding box center [205, 200] width 81 height 10
click at [56, 78] on div "Контакты" at bounding box center [43, 76] width 77 height 13
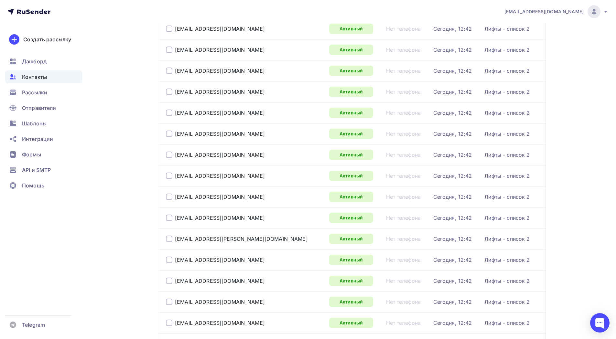
scroll to position [517, 0]
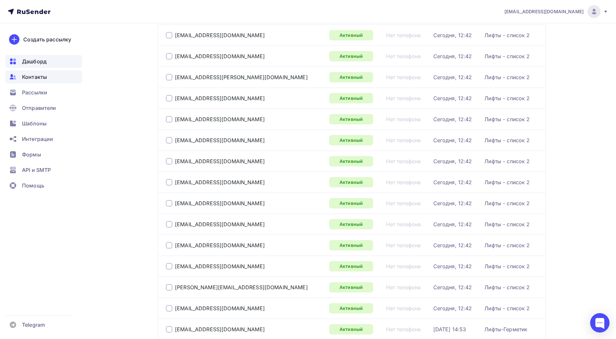
click at [34, 59] on span "Дашборд" at bounding box center [34, 62] width 25 height 8
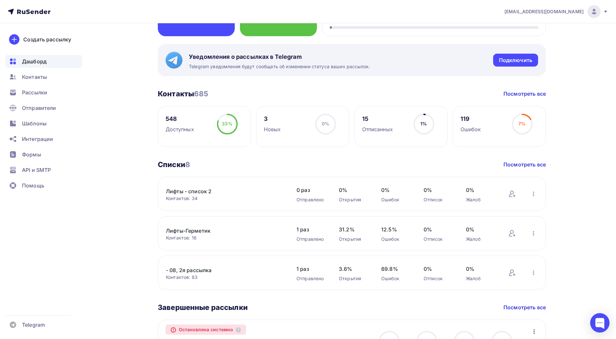
scroll to position [162, 0]
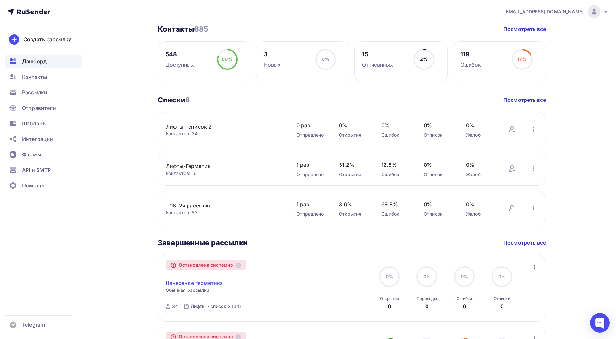
click at [215, 285] on link "Нанесение герметика" at bounding box center [194, 283] width 58 height 8
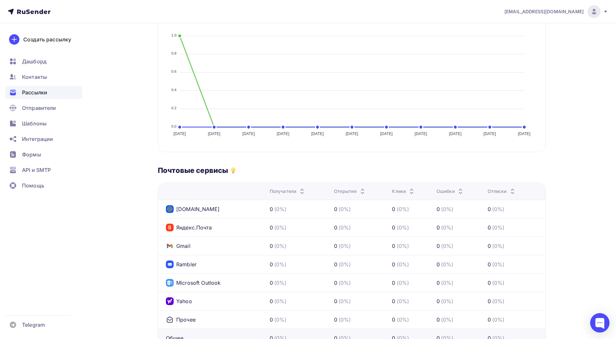
scroll to position [32, 0]
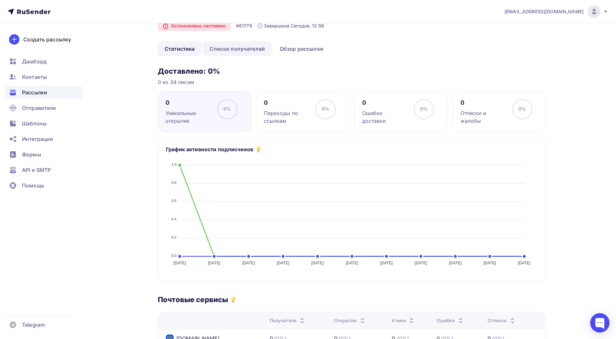
click at [245, 48] on link "Список получателей" at bounding box center [237, 48] width 69 height 15
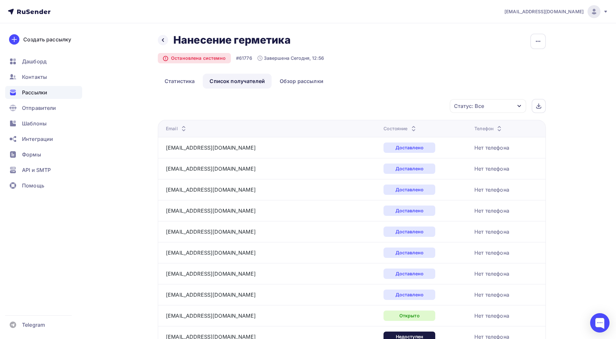
scroll to position [97, 0]
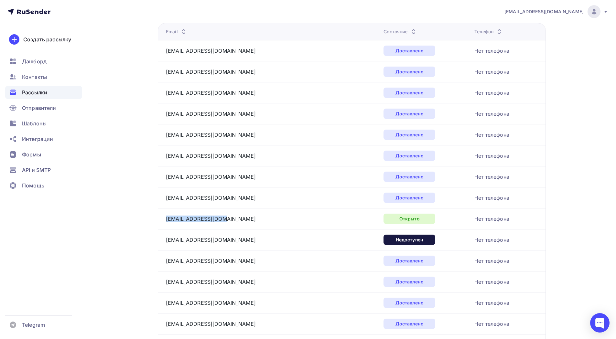
drag, startPoint x: 222, startPoint y: 217, endPoint x: 165, endPoint y: 218, distance: 56.2
click at [165, 218] on td "[EMAIL_ADDRESS][DOMAIN_NAME]" at bounding box center [269, 218] width 223 height 21
copy link "[EMAIL_ADDRESS][DOMAIN_NAME]"
click at [37, 63] on span "Дашборд" at bounding box center [34, 62] width 25 height 8
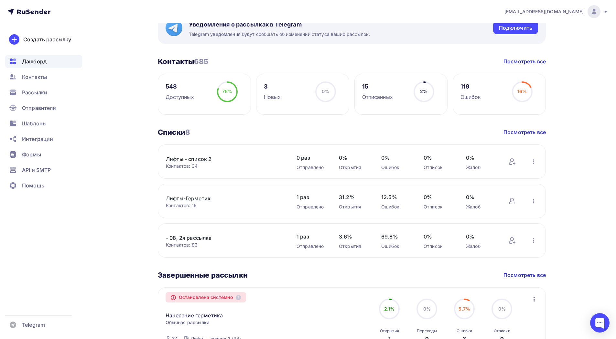
scroll to position [259, 0]
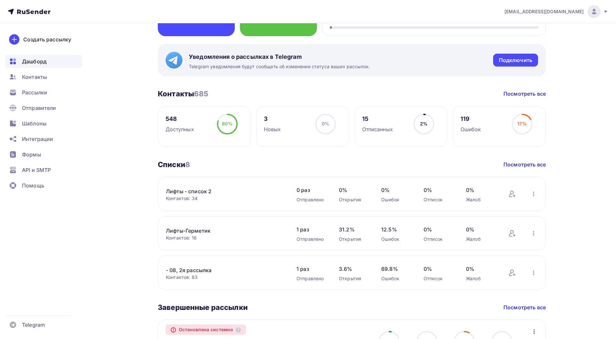
scroll to position [194, 0]
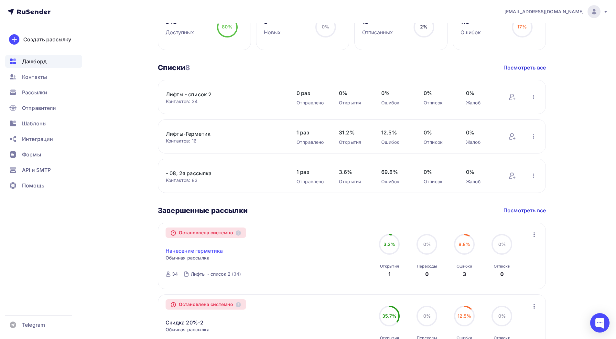
click at [200, 252] on link "Нанесение герметика" at bounding box center [194, 251] width 58 height 8
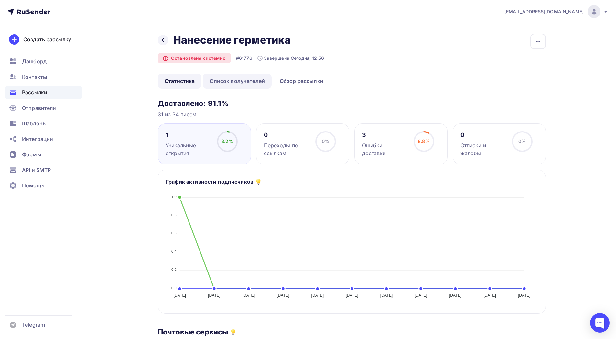
click at [238, 81] on link "Список получателей" at bounding box center [237, 81] width 69 height 15
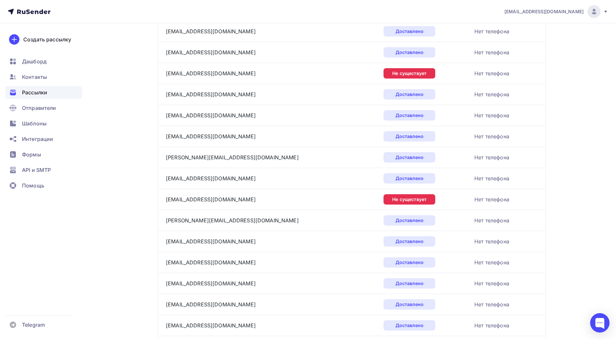
scroll to position [563, 0]
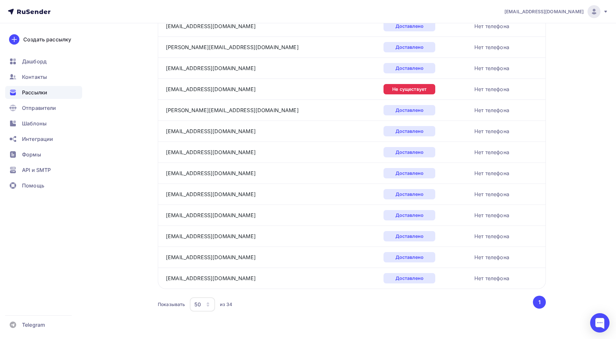
click at [207, 308] on div "50" at bounding box center [202, 304] width 25 height 14
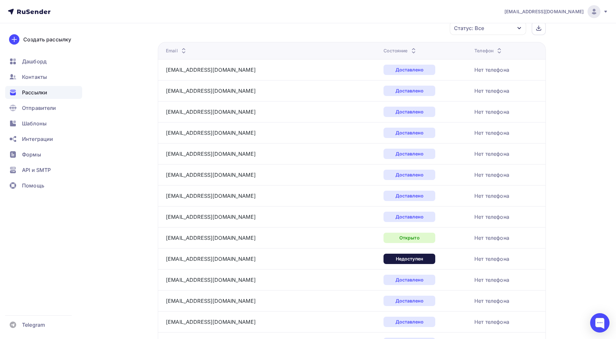
scroll to position [46, 0]
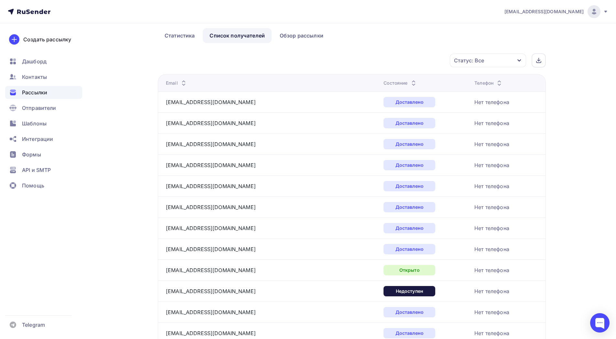
click at [223, 66] on div "Статус: Все Статус Доставлено Открыто Кликнул Не существует Переполнен Недоступ…" at bounding box center [353, 60] width 383 height 14
click at [310, 35] on link "Обзор рассылки" at bounding box center [301, 35] width 57 height 15
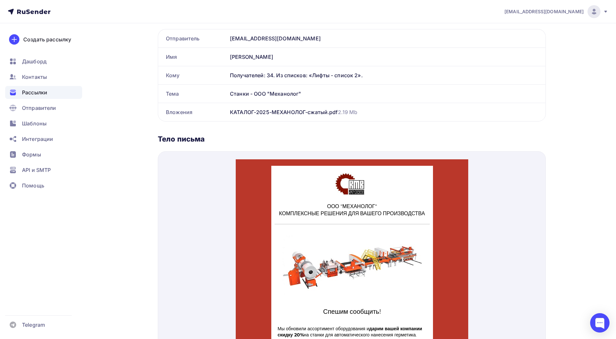
scroll to position [194, 0]
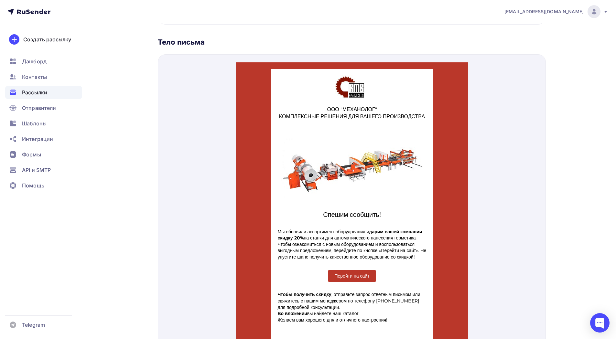
click at [344, 271] on span "Перейти на сайт" at bounding box center [351, 268] width 35 height 6
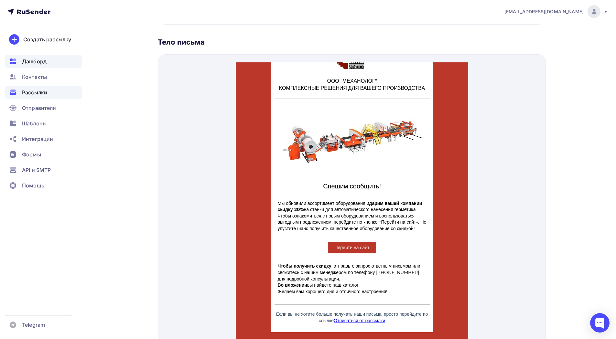
click at [48, 65] on div "Дашборд" at bounding box center [43, 61] width 77 height 13
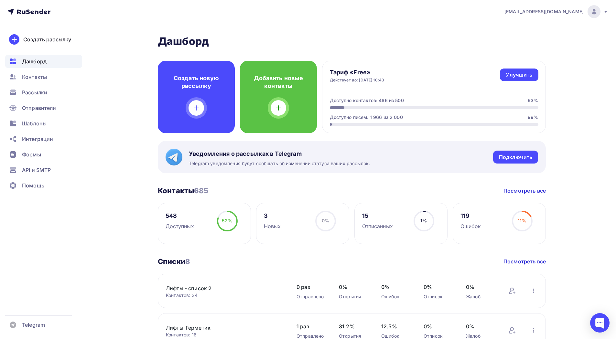
scroll to position [162, 0]
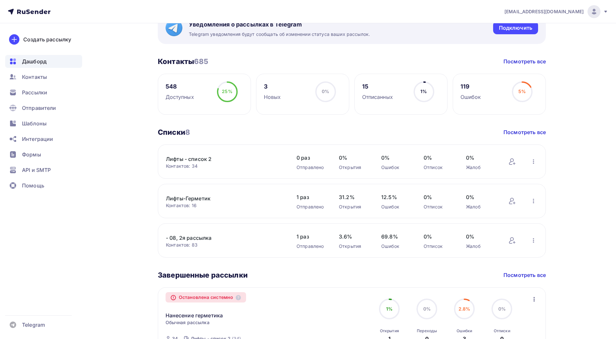
scroll to position [194, 0]
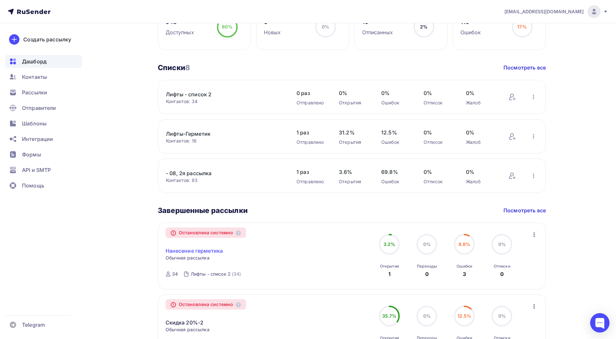
click at [197, 248] on link "Нанесение герметика" at bounding box center [194, 251] width 58 height 8
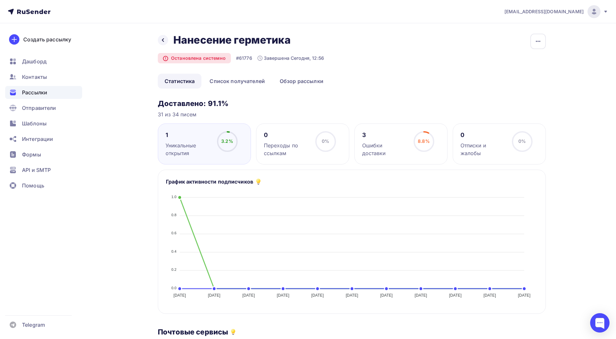
scroll to position [97, 0]
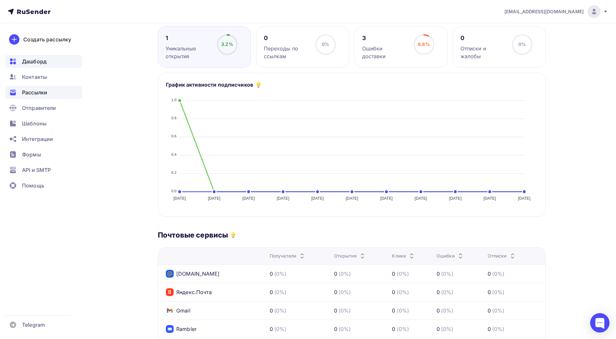
click at [50, 62] on div "Дашборд" at bounding box center [43, 61] width 77 height 13
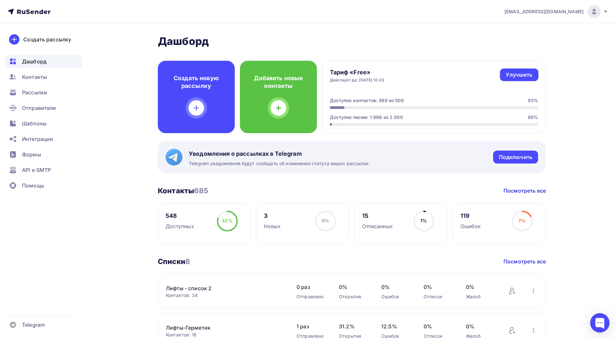
scroll to position [194, 0]
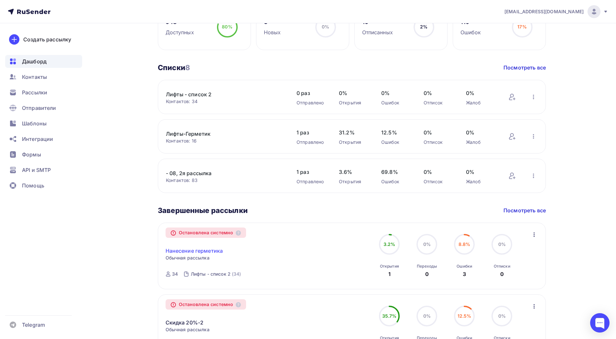
click at [212, 251] on link "Нанесение герметика" at bounding box center [194, 251] width 58 height 8
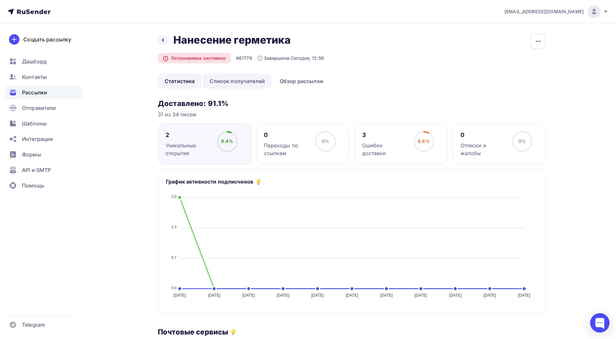
click at [239, 81] on link "Список получателей" at bounding box center [237, 81] width 69 height 15
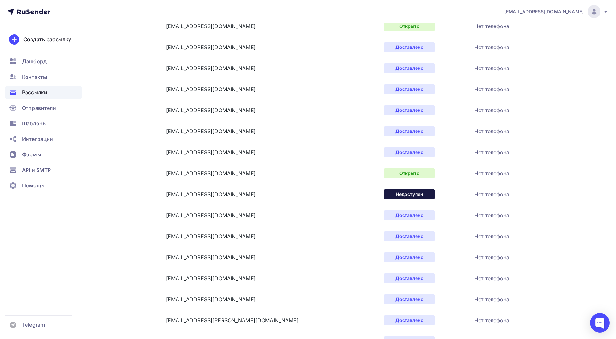
scroll to position [78, 0]
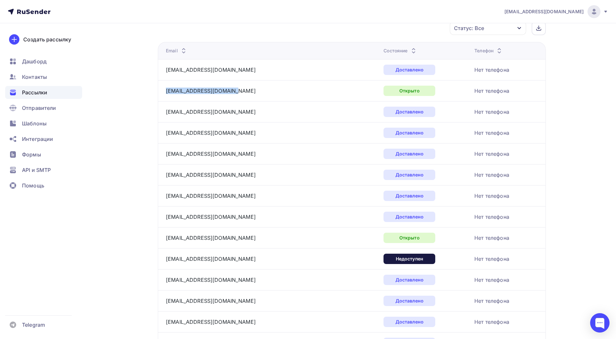
drag, startPoint x: 232, startPoint y: 91, endPoint x: 162, endPoint y: 94, distance: 70.2
click at [162, 94] on td "[EMAIL_ADDRESS][DOMAIN_NAME]" at bounding box center [269, 90] width 223 height 21
copy link "[EMAIL_ADDRESS][DOMAIN_NAME]"
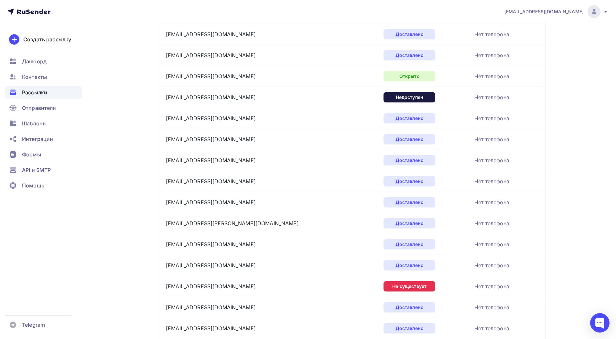
scroll to position [78, 0]
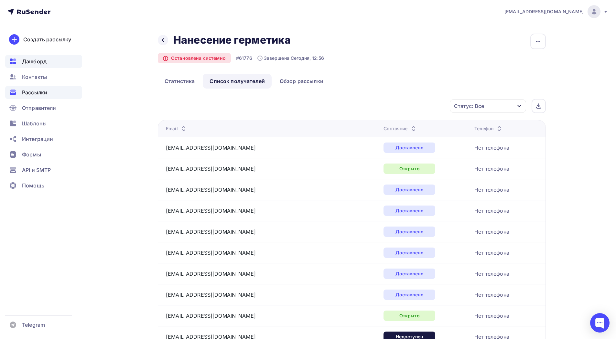
click at [47, 61] on div "Дашборд" at bounding box center [43, 61] width 77 height 13
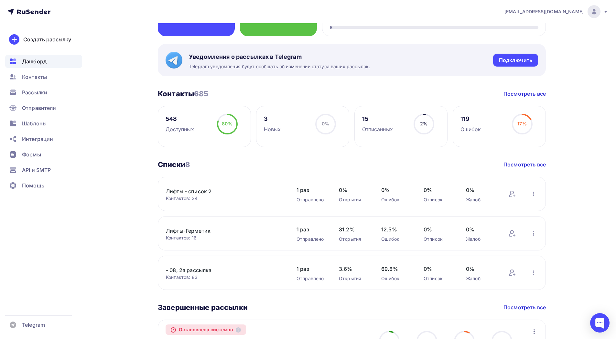
scroll to position [226, 0]
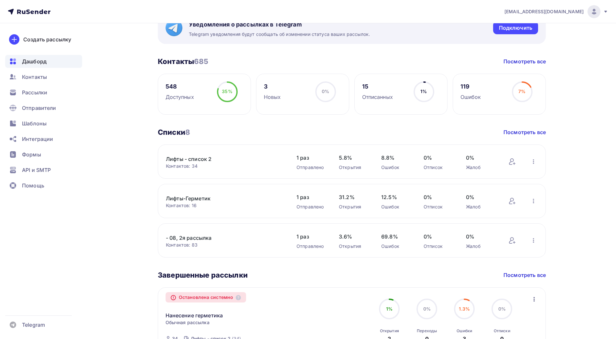
scroll to position [226, 0]
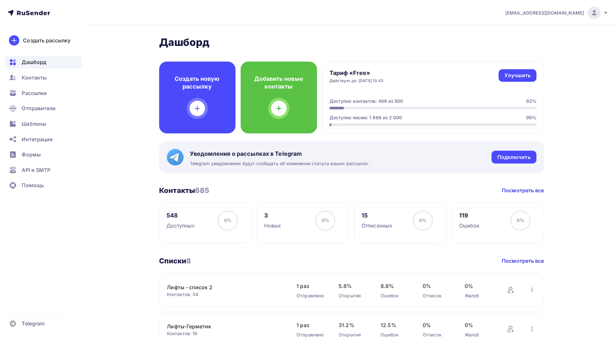
scroll to position [129, 0]
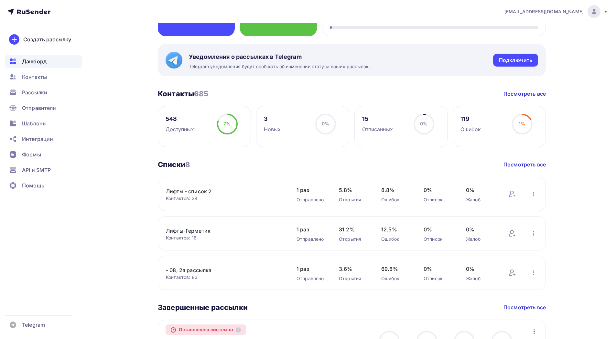
scroll to position [259, 0]
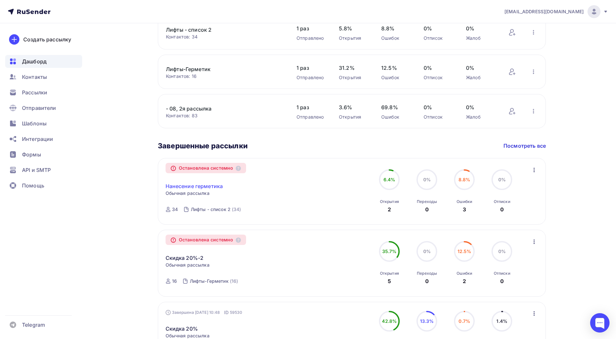
click at [190, 186] on link "Нанесение герметика" at bounding box center [194, 186] width 58 height 8
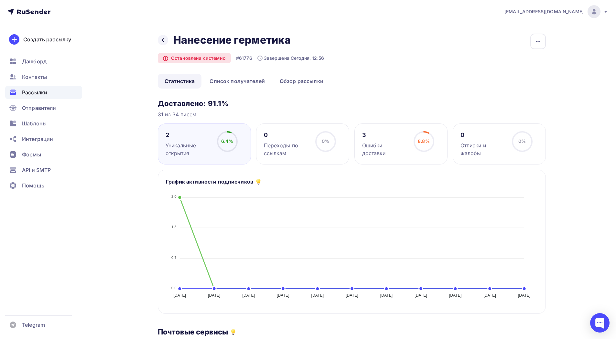
click at [225, 144] on div "6.4%" at bounding box center [227, 141] width 12 height 6
click at [233, 82] on link "Список получателей" at bounding box center [237, 81] width 69 height 15
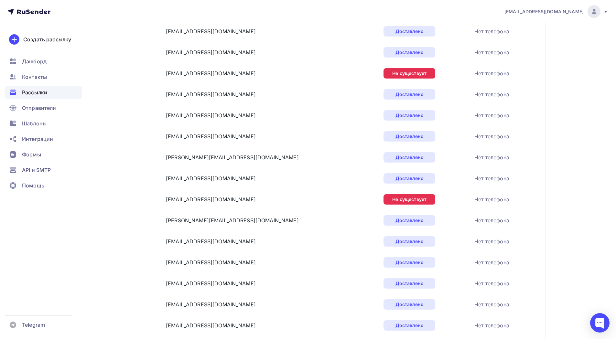
scroll to position [563, 0]
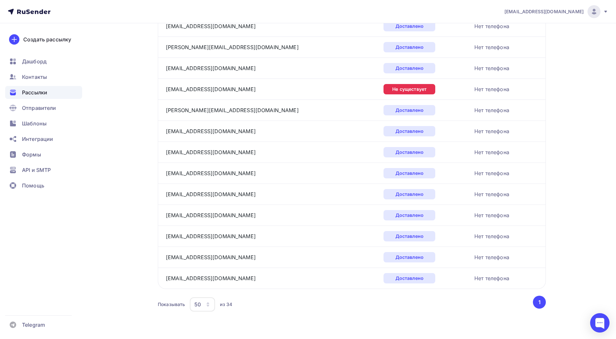
drag, startPoint x: 88, startPoint y: 264, endPoint x: 126, endPoint y: 277, distance: 41.0
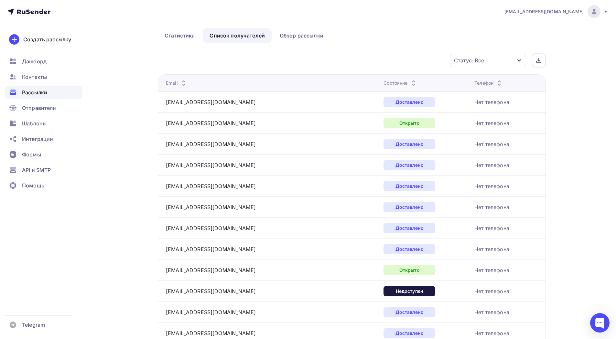
scroll to position [0, 0]
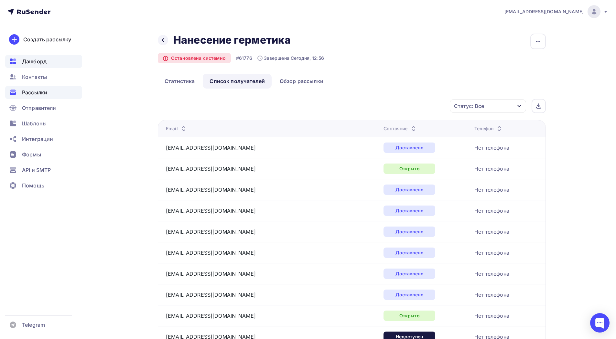
click at [32, 65] on span "Дашборд" at bounding box center [34, 62] width 25 height 8
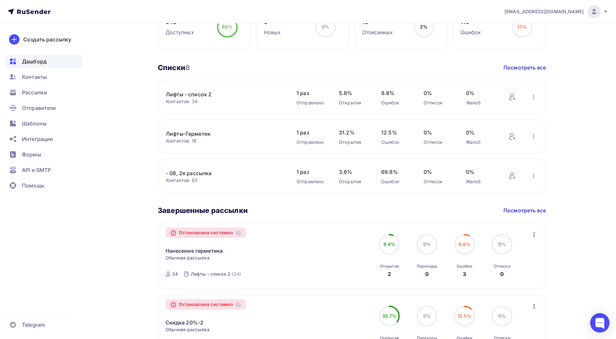
scroll to position [259, 0]
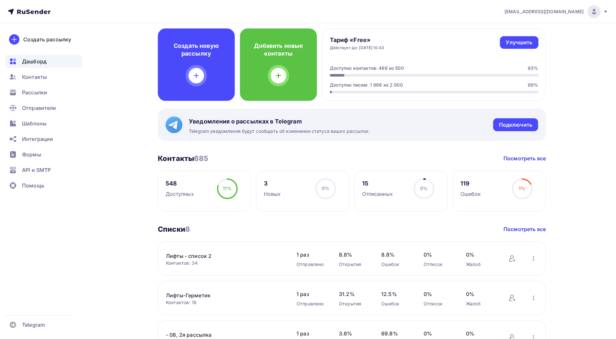
scroll to position [194, 0]
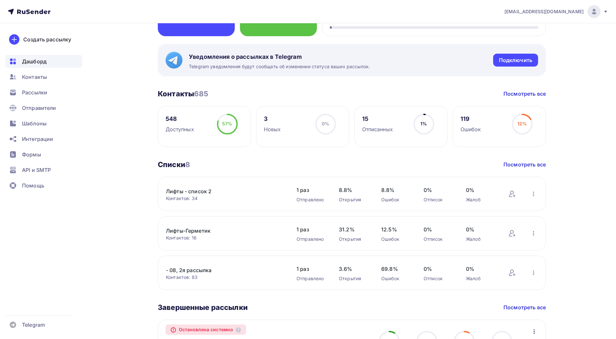
scroll to position [259, 0]
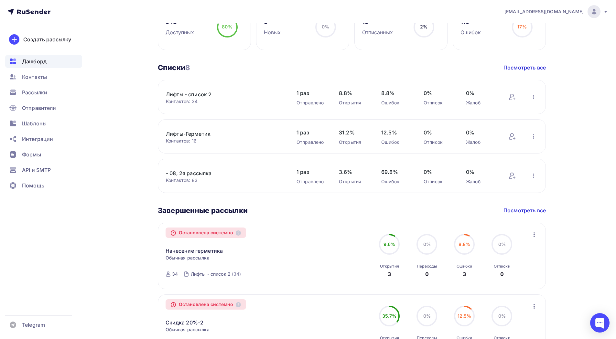
scroll to position [259, 0]
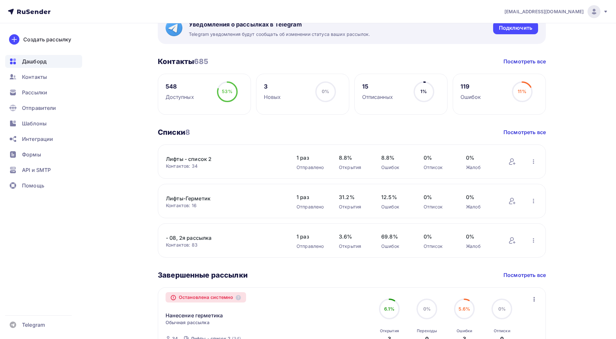
scroll to position [226, 0]
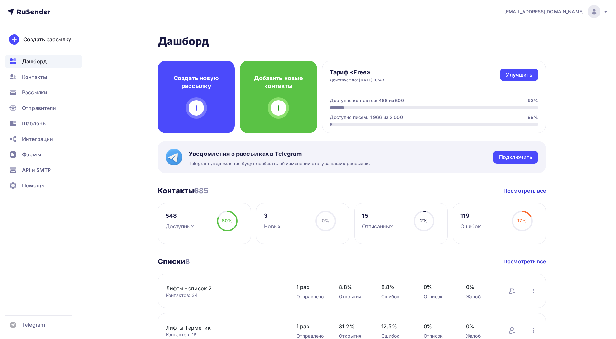
scroll to position [291, 0]
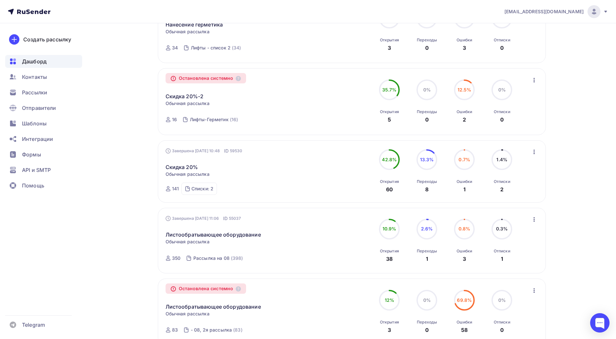
scroll to position [529, 0]
